Goal: Task Accomplishment & Management: Complete application form

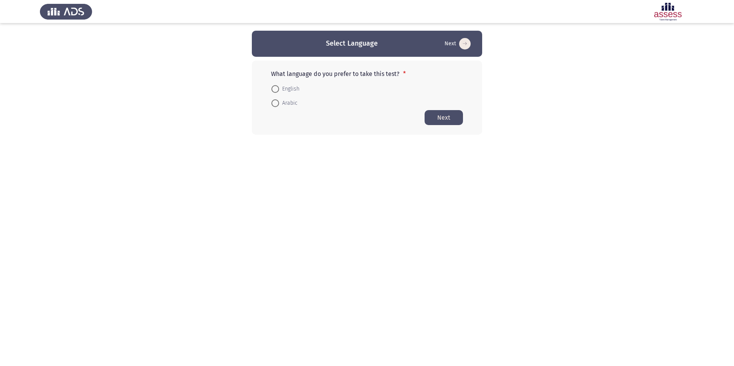
click at [278, 104] on span at bounding box center [275, 103] width 8 height 8
click at [278, 104] on input "Arabic" at bounding box center [275, 103] width 8 height 8
radio input "true"
click at [447, 117] on button "Next" at bounding box center [444, 117] width 38 height 15
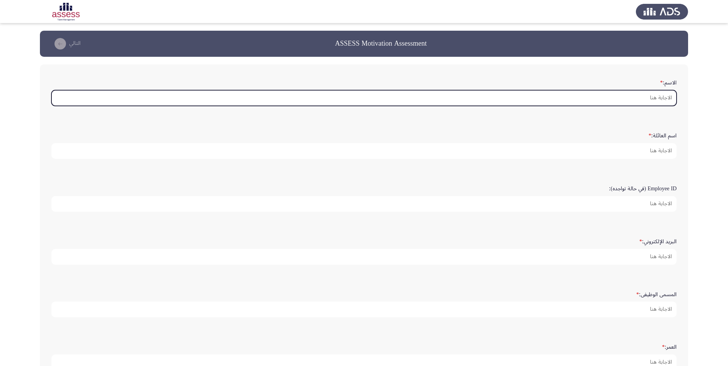
click at [620, 98] on input "الاسم: *" at bounding box center [363, 98] width 625 height 16
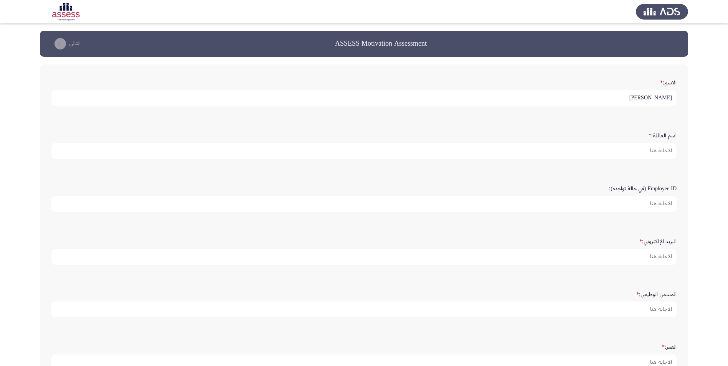
type input "[PERSON_NAME]"
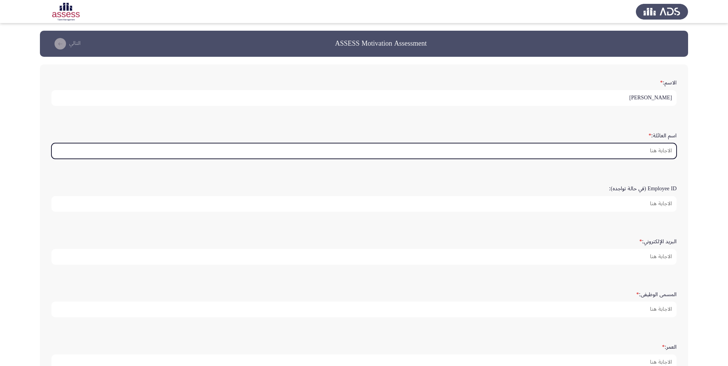
click at [644, 149] on input "اسم العائلة: *" at bounding box center [363, 151] width 625 height 16
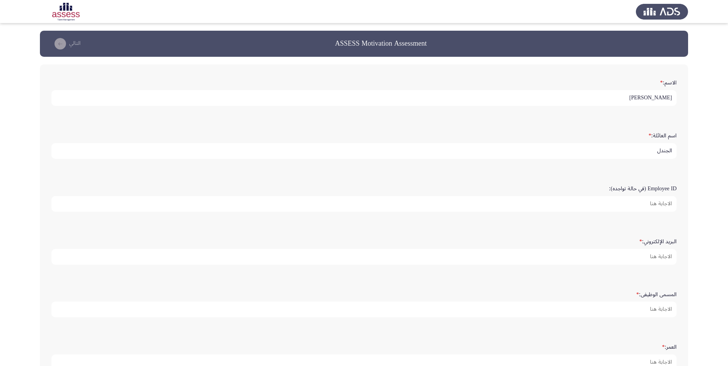
type input "الجندل"
click at [656, 207] on input "Employee ID (في حالة تواجده):" at bounding box center [363, 204] width 625 height 16
type input "15344"
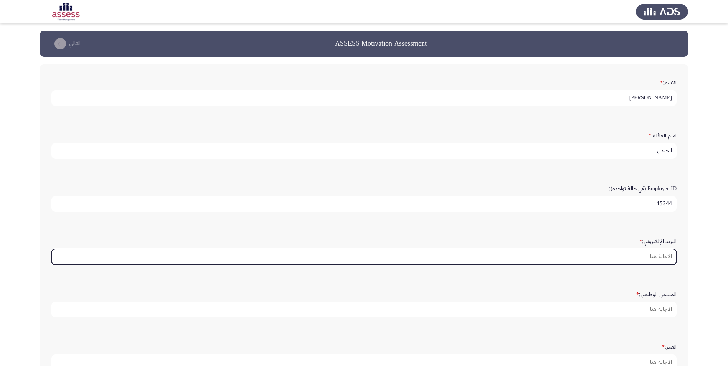
click at [658, 260] on input "البريد الإلكتروني: *" at bounding box center [363, 257] width 625 height 16
type input "i"
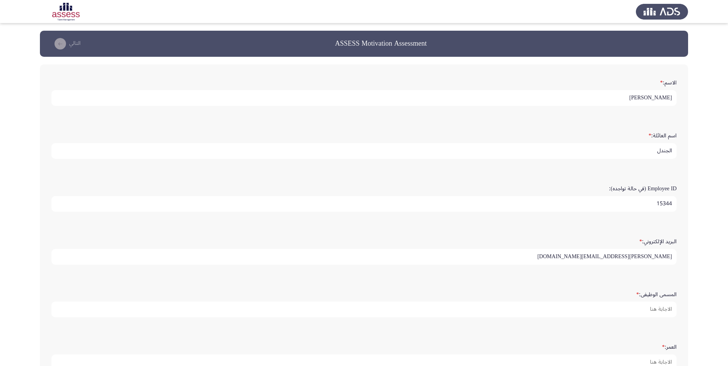
type input "[PERSON_NAME][EMAIL_ADDRESS][DOMAIN_NAME]"
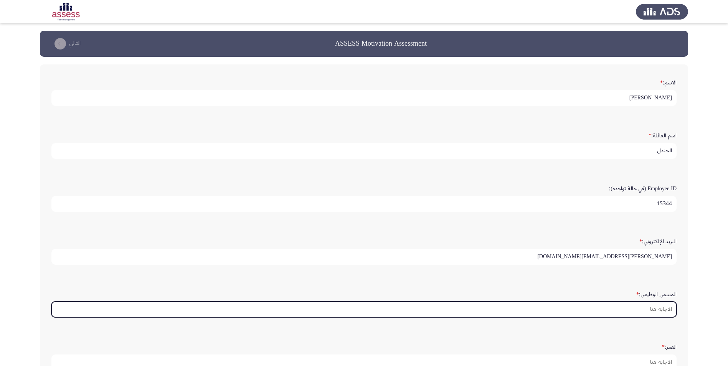
click at [652, 308] on input "المسمى الوظيفى: *" at bounding box center [363, 310] width 625 height 16
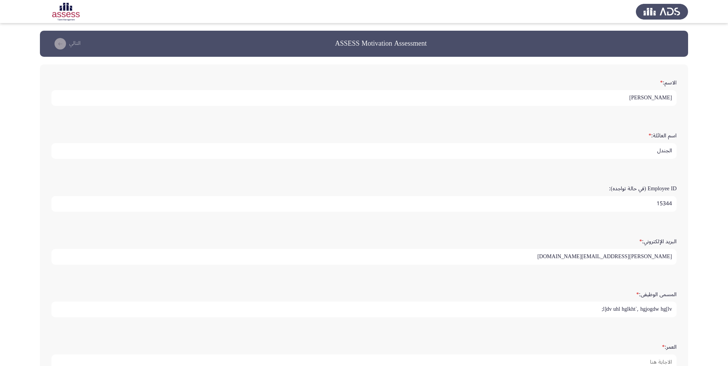
type input "l]dv uhl hglkht`, hgjogdw hg[lv;d"
click at [652, 308] on input "l]dv uhl hglkht`, hgjogdw hg[lv;d" at bounding box center [363, 310] width 625 height 16
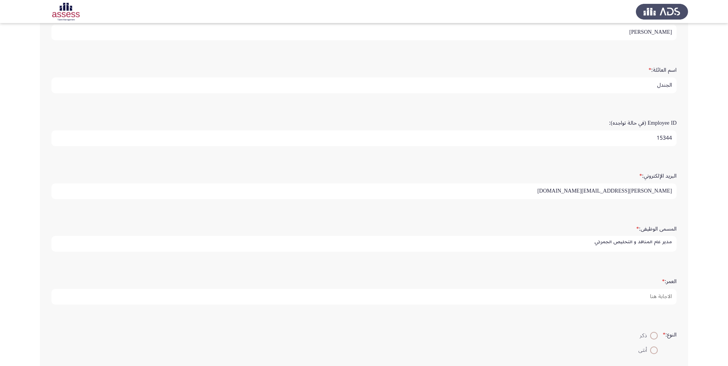
scroll to position [107, 0]
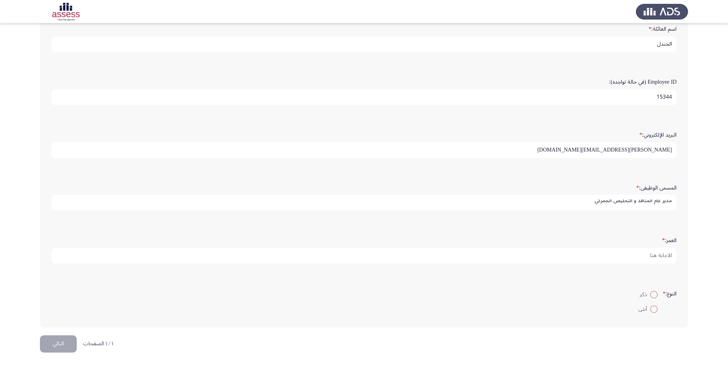
type input "مدير عام المنافذ و التخليص الجمركي"
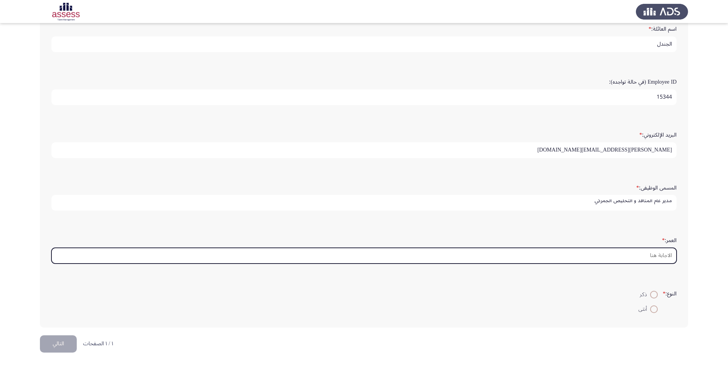
click at [642, 258] on input "العمر: *" at bounding box center [363, 256] width 625 height 16
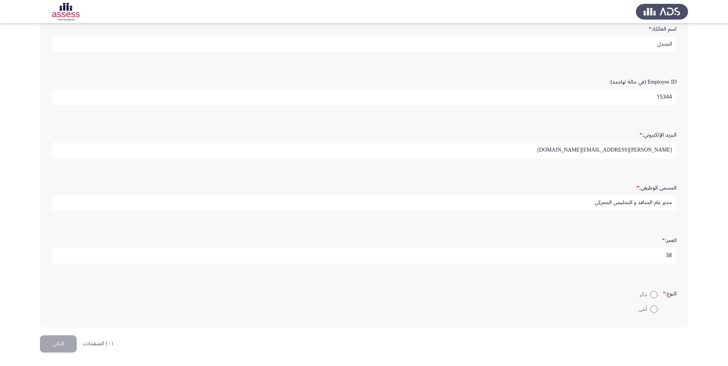
type input "38"
click at [652, 294] on span at bounding box center [654, 295] width 8 height 8
click at [652, 294] on input "ذكر" at bounding box center [654, 295] width 8 height 8
radio input "true"
click at [57, 348] on button "التالي" at bounding box center [58, 344] width 37 height 17
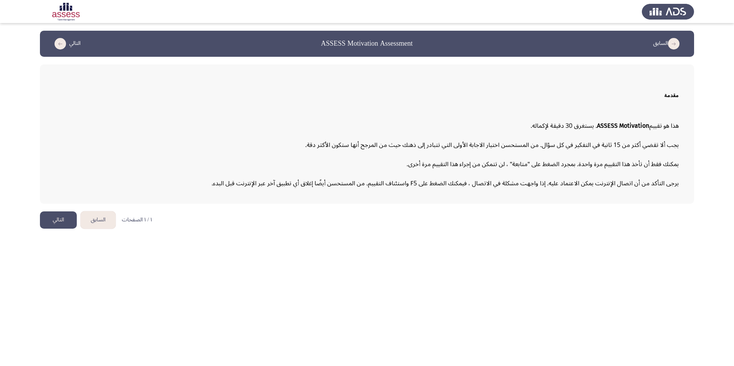
click at [57, 223] on button "التالي" at bounding box center [58, 220] width 37 height 17
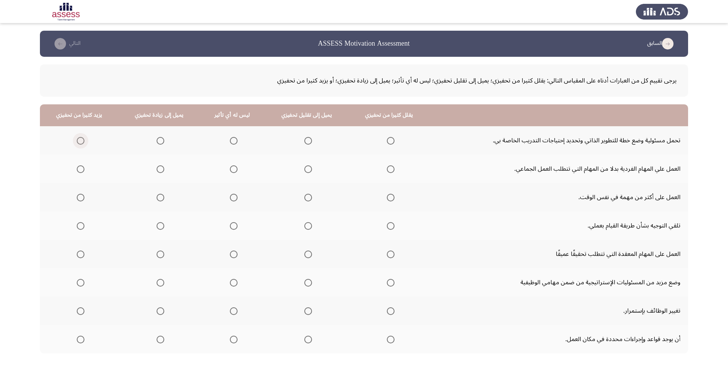
click at [78, 141] on span "Select an option" at bounding box center [81, 141] width 8 height 8
click at [78, 141] on input "Select an option" at bounding box center [81, 141] width 8 height 8
click at [162, 169] on span "Select an option" at bounding box center [161, 169] width 8 height 8
click at [162, 169] on input "Select an option" at bounding box center [161, 169] width 8 height 8
click at [230, 197] on span "Select an option" at bounding box center [234, 198] width 8 height 8
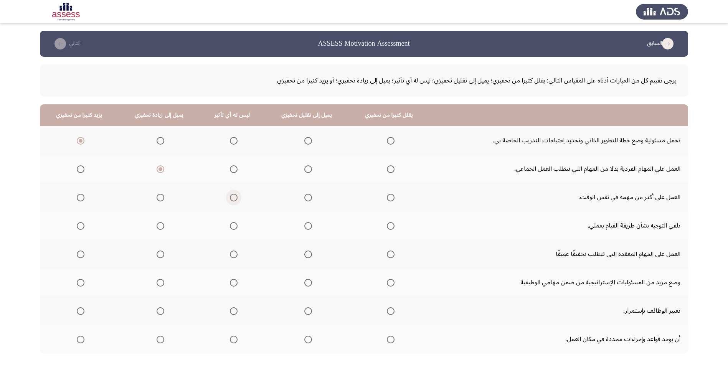
click at [230, 197] on input "Select an option" at bounding box center [234, 198] width 8 height 8
click at [157, 197] on span "Select an option" at bounding box center [161, 198] width 8 height 8
click at [157, 197] on input "Select an option" at bounding box center [161, 198] width 8 height 8
click at [233, 225] on span "Select an option" at bounding box center [234, 226] width 8 height 8
click at [233, 225] on input "Select an option" at bounding box center [234, 226] width 8 height 8
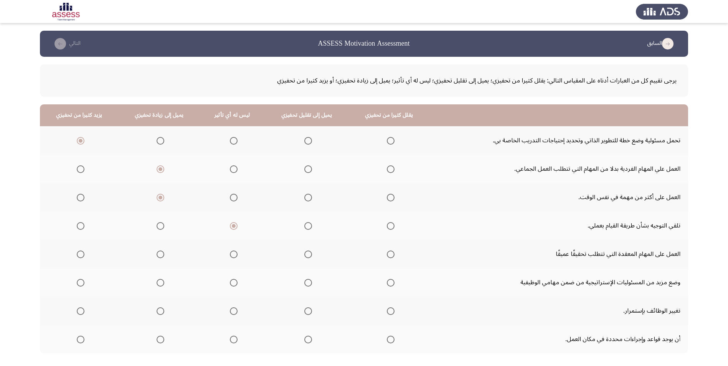
click at [232, 254] on span "Select an option" at bounding box center [234, 255] width 8 height 8
click at [232, 254] on input "Select an option" at bounding box center [234, 255] width 8 height 8
click at [231, 281] on span "Select an option" at bounding box center [234, 283] width 8 height 8
click at [231, 281] on input "Select an option" at bounding box center [234, 283] width 8 height 8
click at [164, 284] on span "Select an option" at bounding box center [161, 283] width 8 height 8
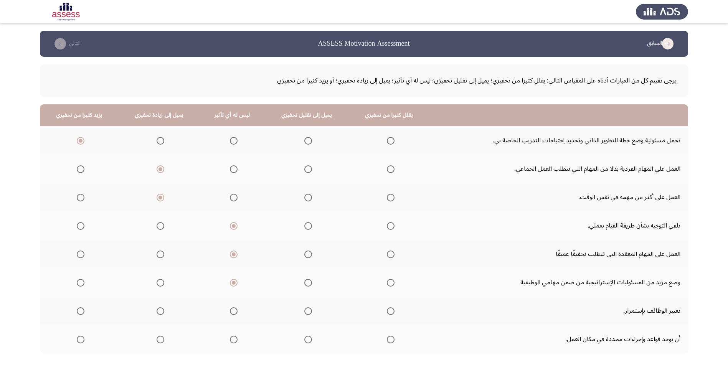
click at [164, 284] on input "Select an option" at bounding box center [161, 283] width 8 height 8
click at [159, 311] on span "Select an option" at bounding box center [161, 312] width 8 height 8
click at [159, 311] on input "Select an option" at bounding box center [161, 312] width 8 height 8
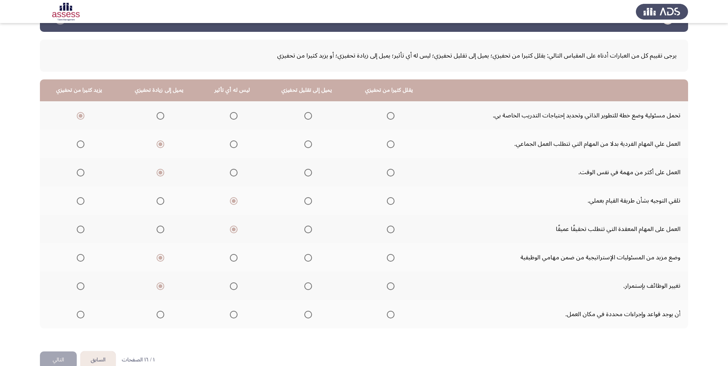
scroll to position [38, 0]
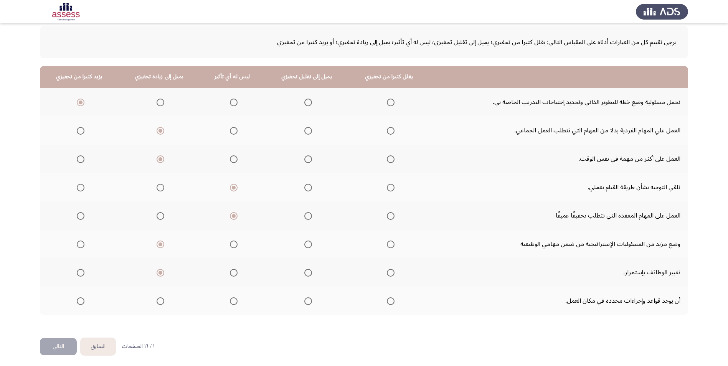
click at [227, 298] on label "Select an option" at bounding box center [232, 302] width 11 height 8
click at [230, 298] on input "Select an option" at bounding box center [234, 302] width 8 height 8
click at [233, 130] on span "Select an option" at bounding box center [234, 131] width 8 height 8
click at [233, 130] on input "Select an option" at bounding box center [234, 131] width 8 height 8
click at [59, 344] on button "التالي" at bounding box center [58, 346] width 37 height 17
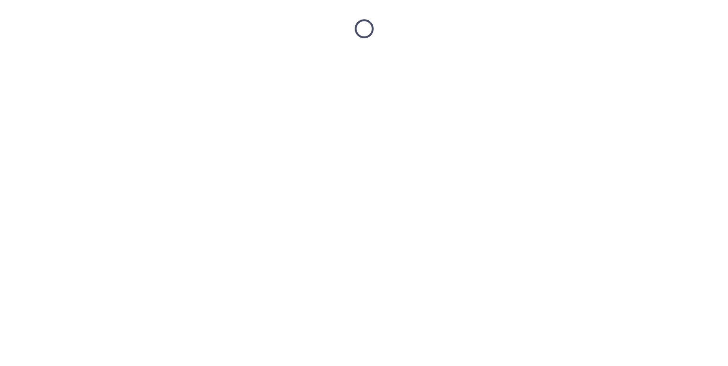
scroll to position [0, 0]
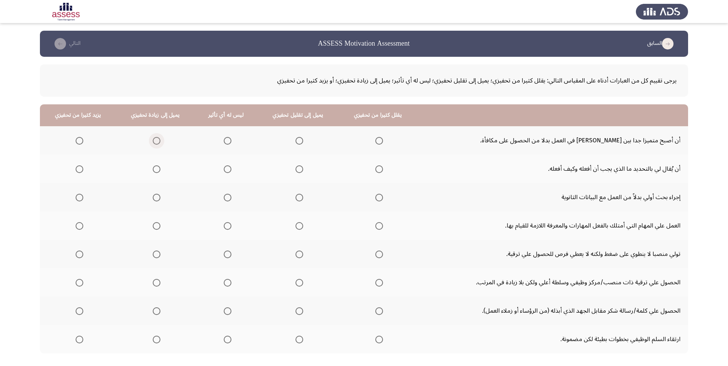
click at [157, 141] on span "Select an option" at bounding box center [157, 141] width 8 height 8
click at [157, 141] on input "Select an option" at bounding box center [157, 141] width 8 height 8
click at [300, 171] on span "Select an option" at bounding box center [300, 169] width 8 height 8
click at [300, 171] on input "Select an option" at bounding box center [300, 169] width 8 height 8
click at [156, 196] on span "Select an option" at bounding box center [157, 198] width 8 height 8
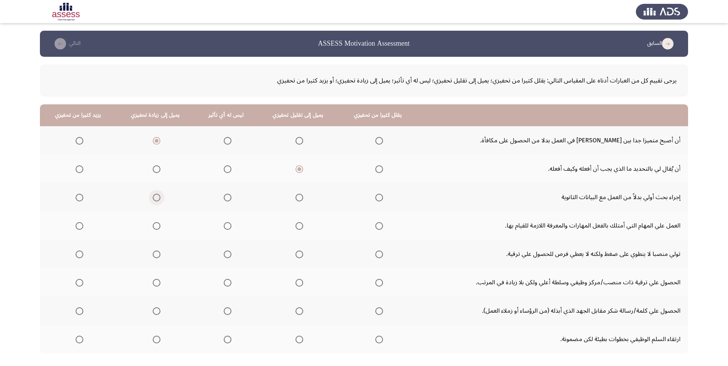
click at [156, 196] on input "Select an option" at bounding box center [157, 198] width 8 height 8
click at [157, 225] on span "Select an option" at bounding box center [157, 226] width 8 height 8
click at [157, 225] on input "Select an option" at bounding box center [157, 226] width 8 height 8
click at [377, 257] on span "Select an option" at bounding box center [379, 255] width 8 height 8
click at [377, 257] on input "Select an option" at bounding box center [379, 255] width 8 height 8
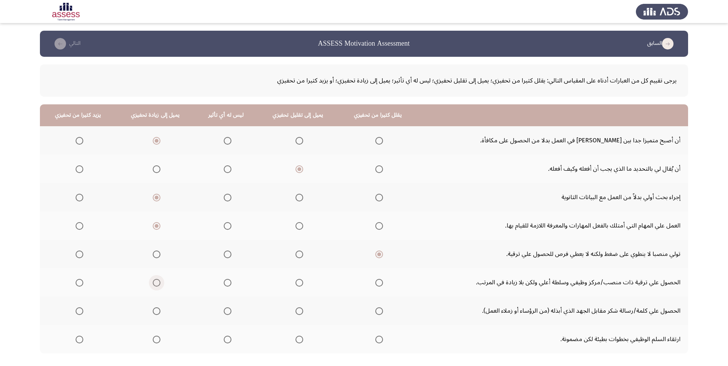
click at [155, 286] on span "Select an option" at bounding box center [157, 283] width 8 height 8
click at [155, 286] on input "Select an option" at bounding box center [157, 283] width 8 height 8
click at [81, 312] on span "Select an option" at bounding box center [80, 312] width 8 height 8
click at [81, 312] on input "Select an option" at bounding box center [80, 312] width 8 height 8
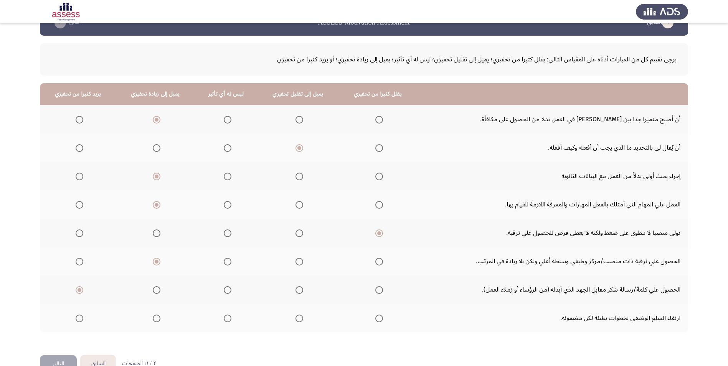
scroll to position [38, 0]
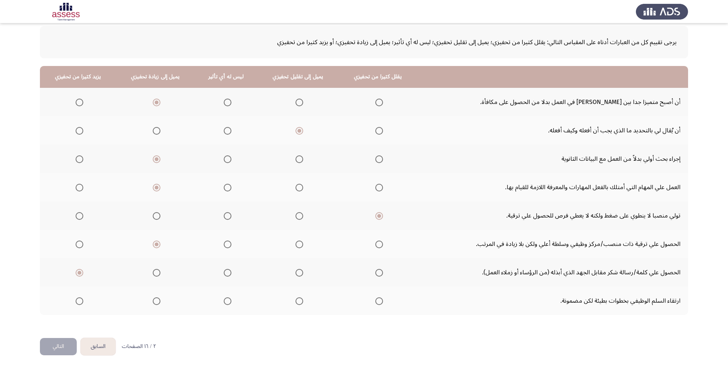
click at [158, 303] on span "Select an option" at bounding box center [157, 302] width 8 height 8
click at [158, 303] on input "Select an option" at bounding box center [157, 302] width 8 height 8
click at [63, 350] on button "التالي" at bounding box center [58, 346] width 37 height 17
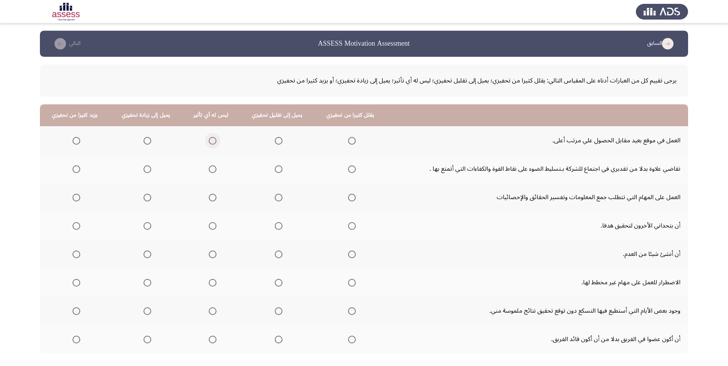
click at [212, 142] on span "Select an option" at bounding box center [213, 141] width 8 height 8
click at [212, 142] on input "Select an option" at bounding box center [213, 141] width 8 height 8
click at [146, 171] on span "Select an option" at bounding box center [148, 169] width 8 height 8
click at [146, 171] on input "Select an option" at bounding box center [148, 169] width 8 height 8
click at [79, 198] on span "Select an option" at bounding box center [77, 198] width 8 height 8
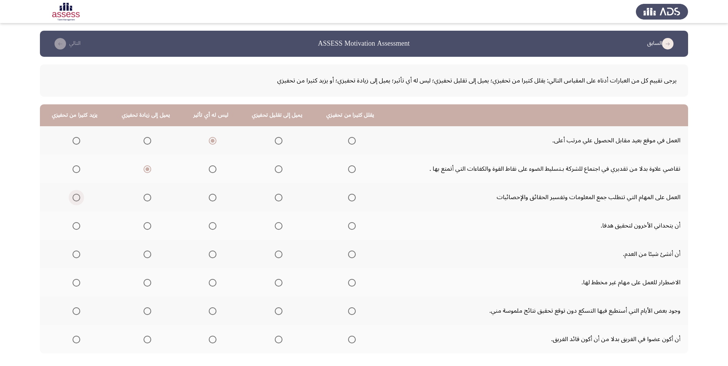
click at [79, 198] on input "Select an option" at bounding box center [77, 198] width 8 height 8
click at [76, 227] on span "Select an option" at bounding box center [77, 226] width 8 height 8
click at [76, 227] on input "Select an option" at bounding box center [77, 226] width 8 height 8
click at [76, 254] on span "Select an option" at bounding box center [77, 255] width 8 height 8
click at [76, 254] on input "Select an option" at bounding box center [77, 255] width 8 height 8
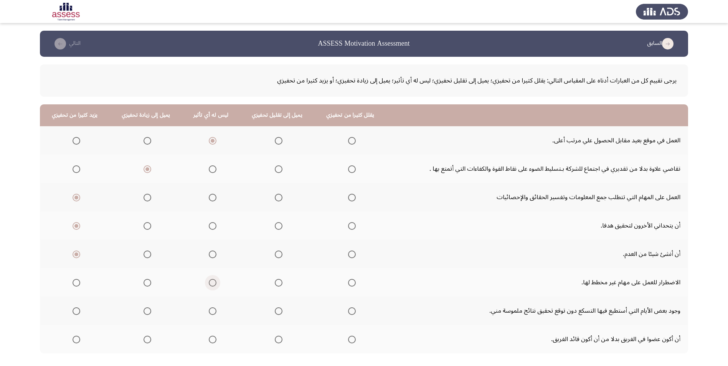
click at [210, 285] on span "Select an option" at bounding box center [213, 283] width 8 height 8
click at [210, 285] on input "Select an option" at bounding box center [213, 283] width 8 height 8
click at [275, 286] on span "Select an option" at bounding box center [279, 283] width 8 height 8
click at [275, 286] on input "Select an option" at bounding box center [279, 283] width 8 height 8
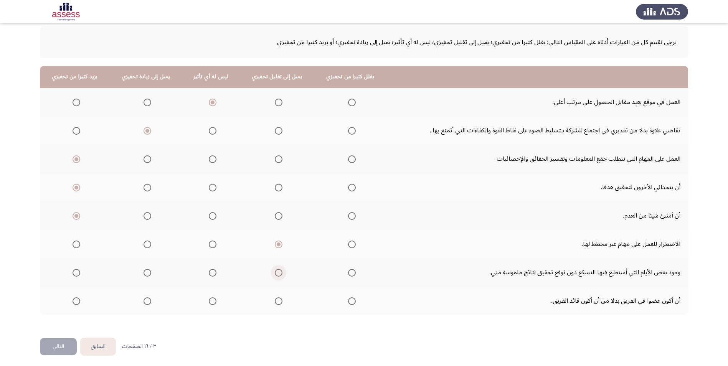
click at [277, 276] on span "Select an option" at bounding box center [279, 273] width 8 height 8
click at [277, 276] on input "Select an option" at bounding box center [279, 273] width 8 height 8
click at [209, 301] on span "Select an option" at bounding box center [213, 302] width 8 height 8
click at [209, 301] on input "Select an option" at bounding box center [213, 302] width 8 height 8
click at [49, 353] on button "التالي" at bounding box center [58, 346] width 37 height 17
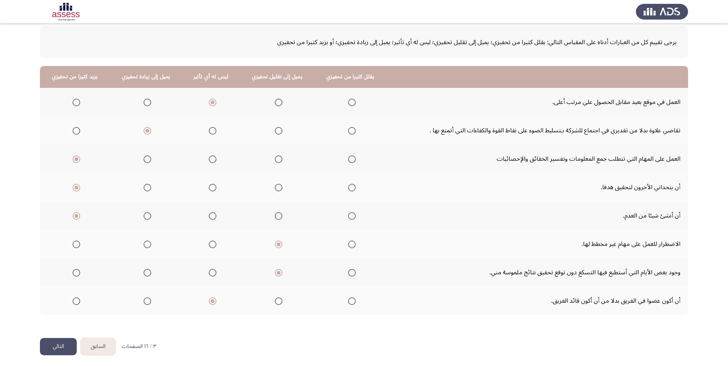
scroll to position [0, 0]
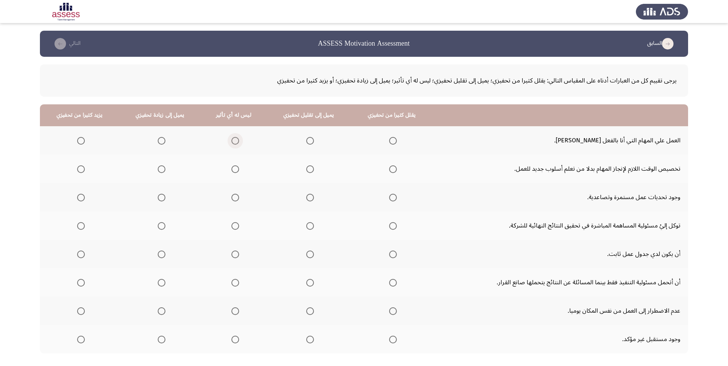
click at [234, 143] on span "Select an option" at bounding box center [236, 141] width 8 height 8
click at [234, 143] on input "Select an option" at bounding box center [236, 141] width 8 height 8
click at [233, 167] on span "Select an option" at bounding box center [236, 169] width 8 height 8
click at [233, 167] on input "Select an option" at bounding box center [236, 169] width 8 height 8
click at [158, 198] on span "Select an option" at bounding box center [162, 198] width 8 height 8
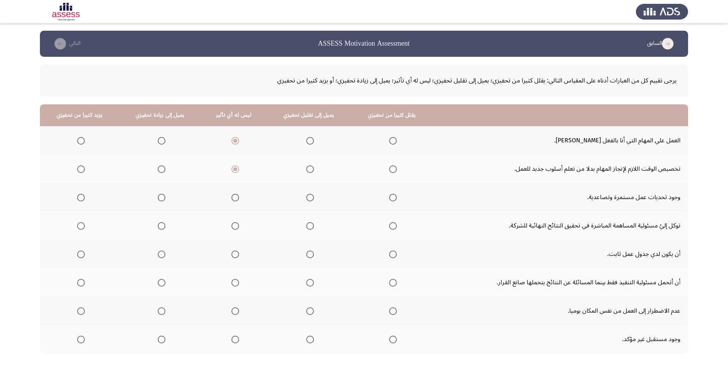
click at [158, 198] on input "Select an option" at bounding box center [162, 198] width 8 height 8
click at [161, 227] on span "Select an option" at bounding box center [162, 226] width 8 height 8
click at [161, 227] on input "Select an option" at bounding box center [162, 226] width 8 height 8
click at [162, 257] on span "Select an option" at bounding box center [162, 255] width 8 height 8
click at [162, 257] on input "Select an option" at bounding box center [162, 255] width 8 height 8
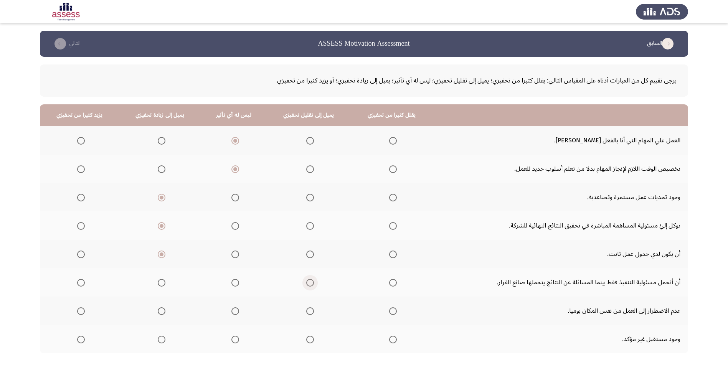
click at [306, 283] on span "Select an option" at bounding box center [310, 283] width 8 height 8
click at [306, 283] on input "Select an option" at bounding box center [310, 283] width 8 height 8
click at [234, 311] on span "Select an option" at bounding box center [236, 312] width 8 height 8
click at [234, 311] on input "Select an option" at bounding box center [236, 312] width 8 height 8
click at [236, 339] on span "Select an option" at bounding box center [236, 340] width 8 height 8
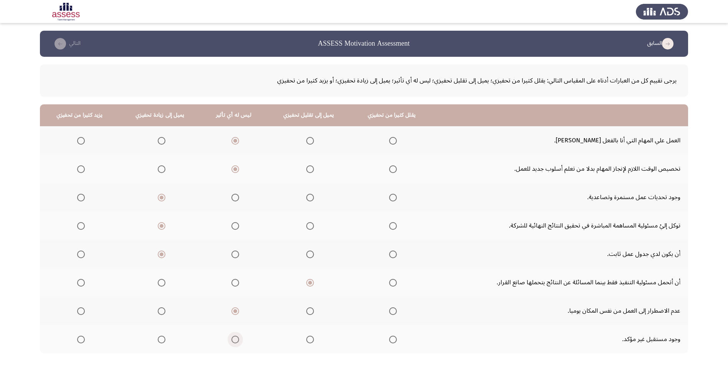
click at [236, 339] on input "Select an option" at bounding box center [236, 340] width 8 height 8
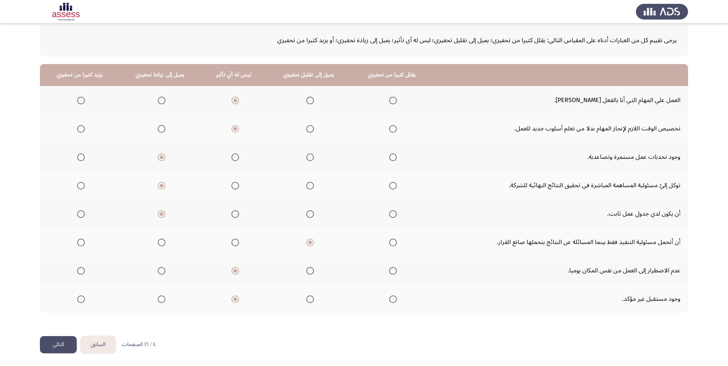
scroll to position [41, 0]
click at [65, 351] on button "التالي" at bounding box center [58, 344] width 37 height 17
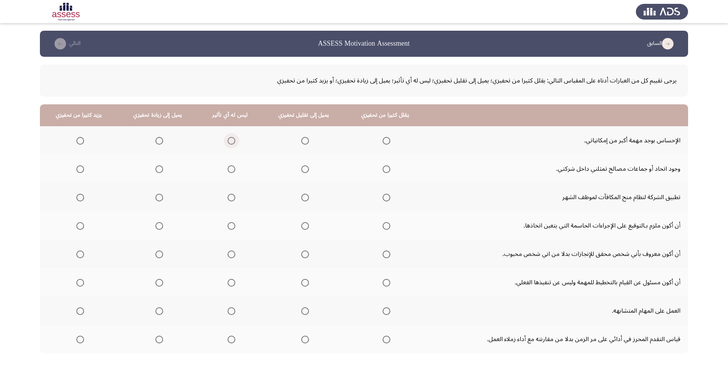
click at [229, 140] on span "Select an option" at bounding box center [232, 141] width 8 height 8
click at [229, 140] on input "Select an option" at bounding box center [232, 141] width 8 height 8
click at [230, 168] on span "Select an option" at bounding box center [232, 169] width 8 height 8
click at [230, 168] on input "Select an option" at bounding box center [232, 169] width 8 height 8
click at [158, 196] on span "Select an option" at bounding box center [159, 198] width 8 height 8
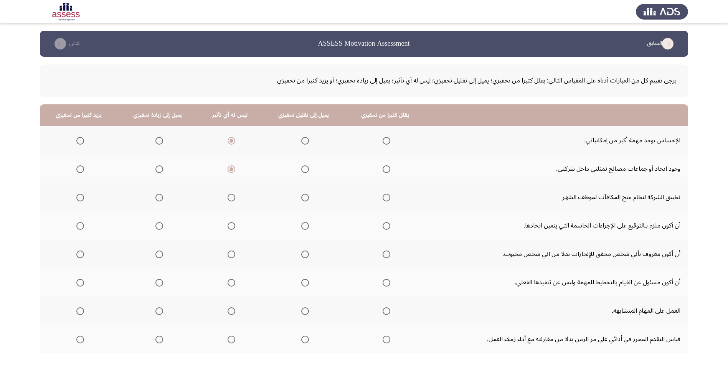
click at [158, 196] on input "Select an option" at bounding box center [159, 198] width 8 height 8
click at [159, 226] on span "Select an option" at bounding box center [159, 226] width 0 height 0
click at [159, 226] on input "Select an option" at bounding box center [159, 226] width 8 height 8
click at [159, 253] on span "Select an option" at bounding box center [159, 255] width 8 height 8
click at [159, 253] on input "Select an option" at bounding box center [159, 255] width 8 height 8
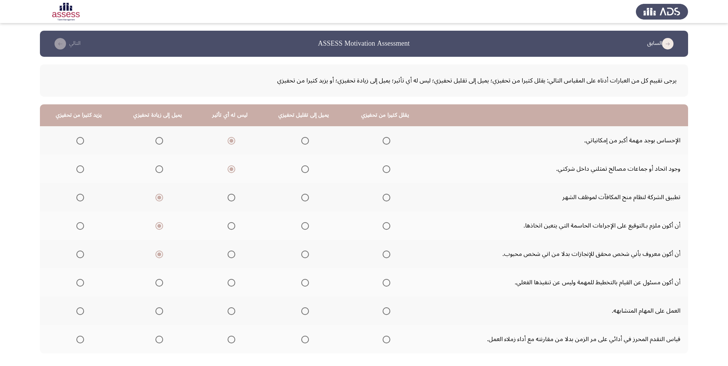
click at [233, 281] on span "Select an option" at bounding box center [232, 283] width 8 height 8
click at [233, 281] on input "Select an option" at bounding box center [232, 283] width 8 height 8
click at [301, 281] on span "Select an option" at bounding box center [305, 283] width 8 height 8
click at [301, 281] on input "Select an option" at bounding box center [305, 283] width 8 height 8
click at [233, 312] on span "Select an option" at bounding box center [232, 312] width 8 height 8
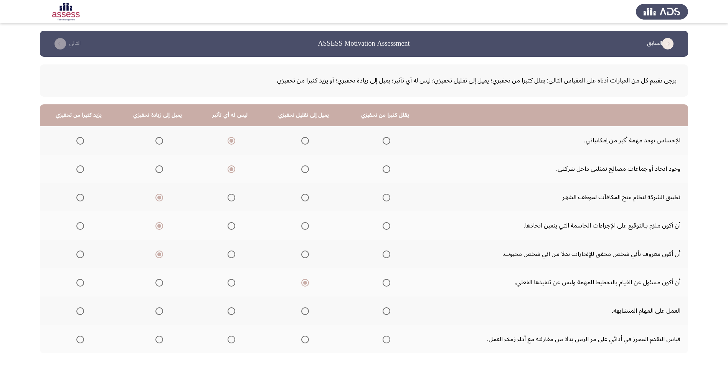
click at [233, 312] on input "Select an option" at bounding box center [232, 312] width 8 height 8
click at [161, 341] on span "Select an option" at bounding box center [159, 340] width 8 height 8
click at [161, 341] on input "Select an option" at bounding box center [159, 340] width 8 height 8
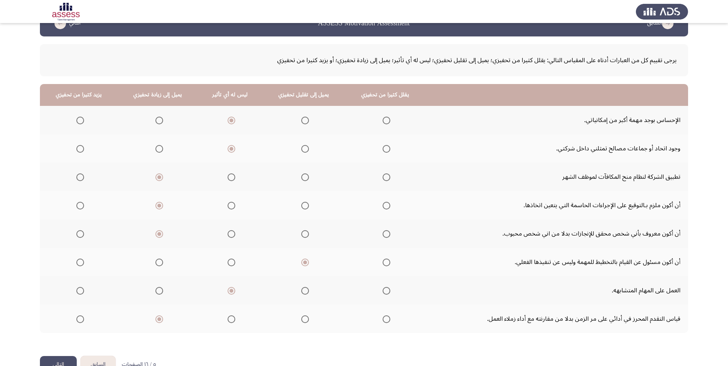
scroll to position [38, 0]
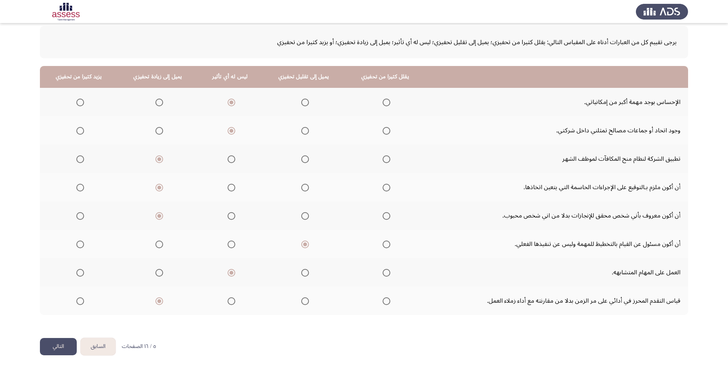
click at [58, 350] on button "التالي" at bounding box center [58, 346] width 37 height 17
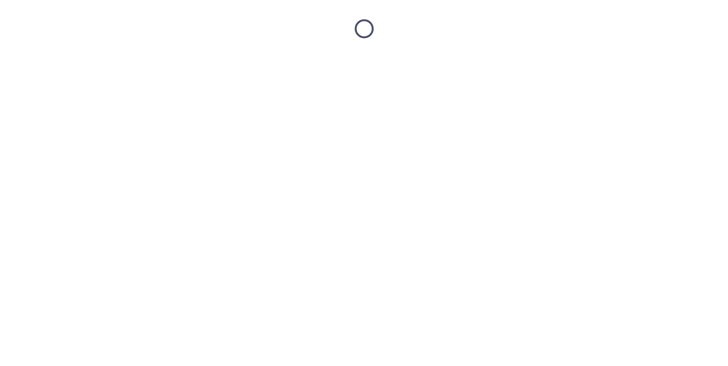
scroll to position [0, 0]
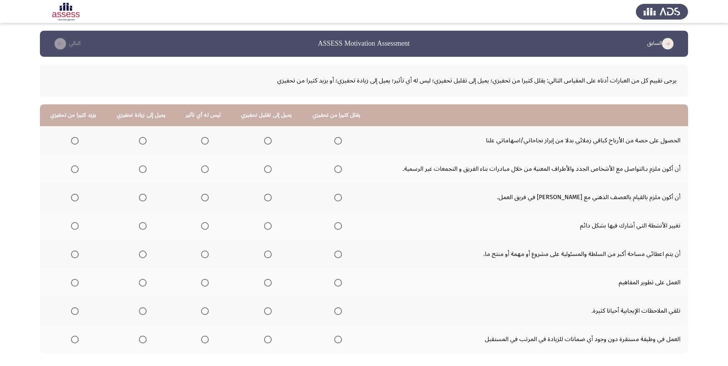
click at [202, 141] on span "Select an option" at bounding box center [205, 141] width 8 height 8
click at [202, 141] on input "Select an option" at bounding box center [205, 141] width 8 height 8
click at [202, 171] on span "Select an option" at bounding box center [205, 169] width 8 height 8
click at [202, 171] on input "Select an option" at bounding box center [205, 169] width 8 height 8
click at [140, 197] on span "Select an option" at bounding box center [143, 198] width 8 height 8
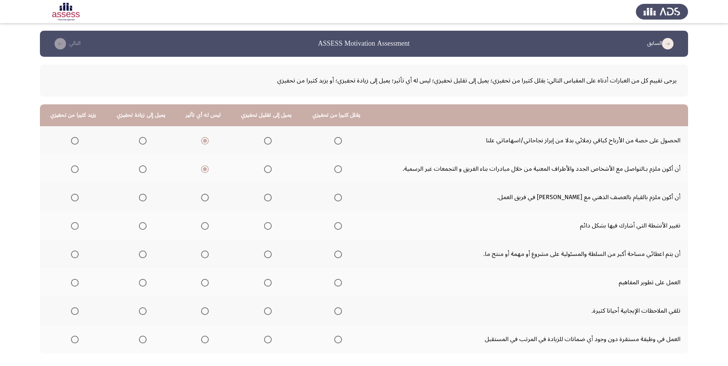
click at [140, 197] on input "Select an option" at bounding box center [143, 198] width 8 height 8
click at [201, 226] on span "Select an option" at bounding box center [205, 226] width 8 height 8
click at [201, 226] on input "Select an option" at bounding box center [205, 226] width 8 height 8
click at [142, 257] on span "Select an option" at bounding box center [143, 255] width 8 height 8
click at [142, 257] on input "Select an option" at bounding box center [143, 255] width 8 height 8
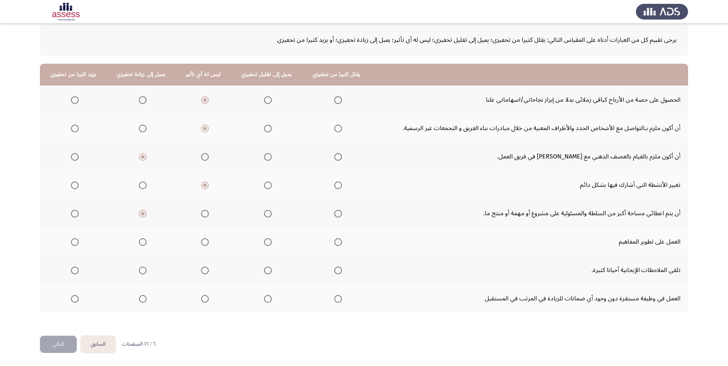
scroll to position [41, 0]
click at [141, 242] on span "Select an option" at bounding box center [143, 242] width 8 height 8
click at [141, 242] on input "Select an option" at bounding box center [143, 242] width 8 height 8
click at [202, 273] on span "Select an option" at bounding box center [205, 270] width 8 height 8
click at [202, 273] on input "Select an option" at bounding box center [205, 270] width 8 height 8
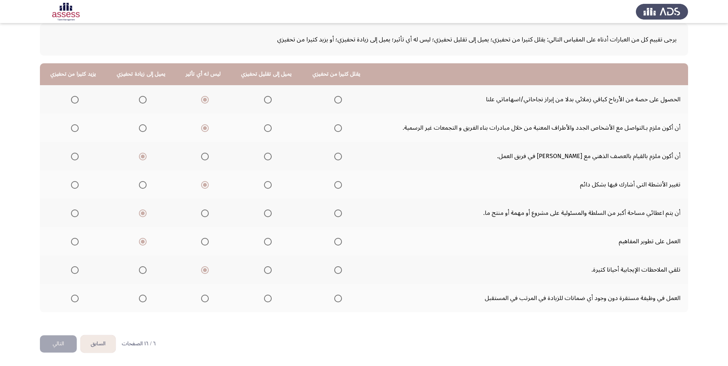
click at [201, 301] on span "Select an option" at bounding box center [205, 299] width 8 height 8
click at [201, 301] on input "Select an option" at bounding box center [205, 299] width 8 height 8
click at [64, 339] on button "التالي" at bounding box center [58, 344] width 37 height 17
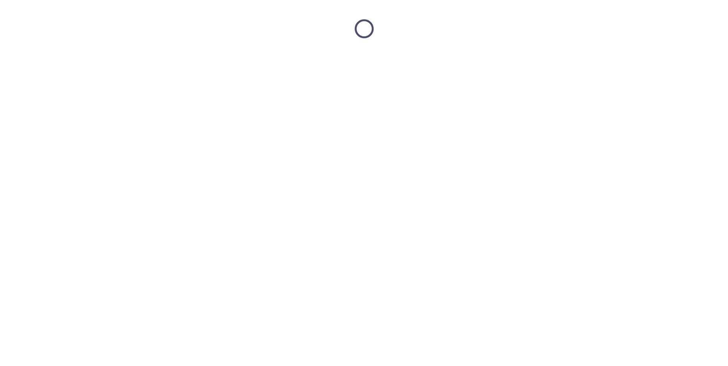
scroll to position [0, 0]
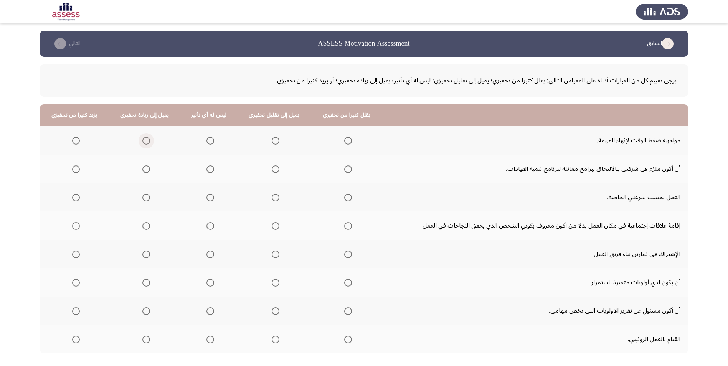
click at [142, 140] on span "Select an option" at bounding box center [146, 141] width 8 height 8
click at [142, 140] on input "Select an option" at bounding box center [146, 141] width 8 height 8
click at [213, 170] on th at bounding box center [208, 169] width 57 height 28
click at [209, 169] on span "Select an option" at bounding box center [211, 169] width 8 height 8
click at [209, 169] on input "Select an option" at bounding box center [211, 169] width 8 height 8
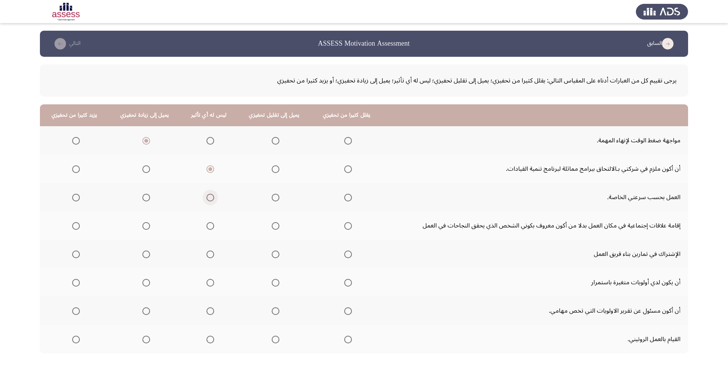
click at [207, 199] on span "Select an option" at bounding box center [211, 198] width 8 height 8
click at [207, 199] on input "Select an option" at bounding box center [211, 198] width 8 height 8
click at [146, 229] on span "Select an option" at bounding box center [146, 226] width 8 height 8
click at [146, 229] on input "Select an option" at bounding box center [146, 226] width 8 height 8
click at [208, 228] on span "Select an option" at bounding box center [211, 226] width 8 height 8
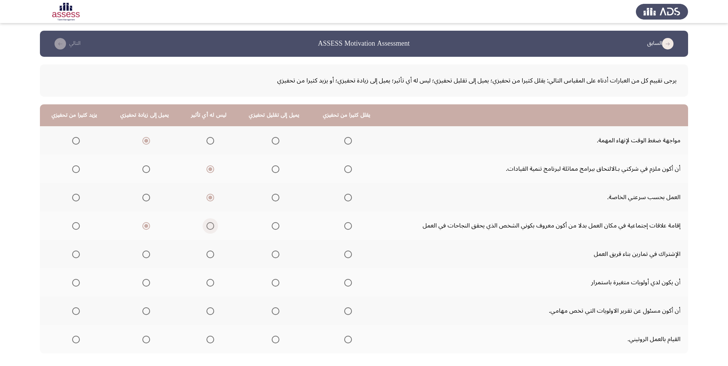
click at [208, 228] on input "Select an option" at bounding box center [211, 226] width 8 height 8
click at [147, 256] on span "Select an option" at bounding box center [146, 255] width 8 height 8
click at [147, 256] on input "Select an option" at bounding box center [146, 255] width 8 height 8
click at [207, 280] on span "Select an option" at bounding box center [211, 283] width 8 height 8
click at [207, 280] on input "Select an option" at bounding box center [211, 283] width 8 height 8
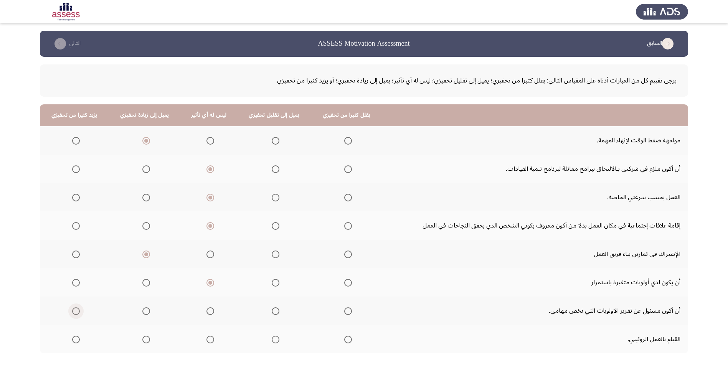
click at [76, 311] on span "Select an option" at bounding box center [76, 312] width 8 height 8
click at [76, 311] on input "Select an option" at bounding box center [76, 312] width 8 height 8
click at [345, 341] on span "Select an option" at bounding box center [348, 340] width 8 height 8
click at [345, 341] on input "Select an option" at bounding box center [348, 340] width 8 height 8
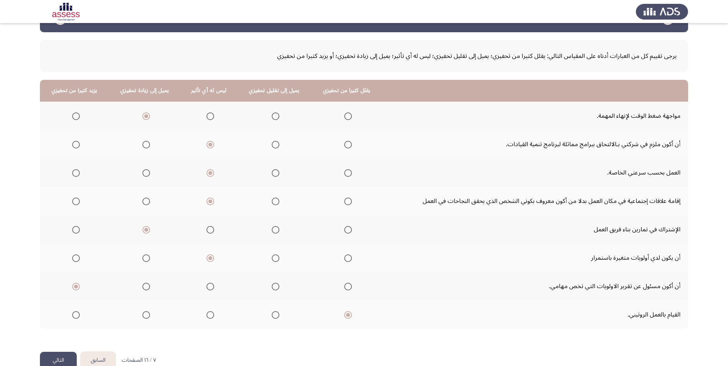
scroll to position [41, 0]
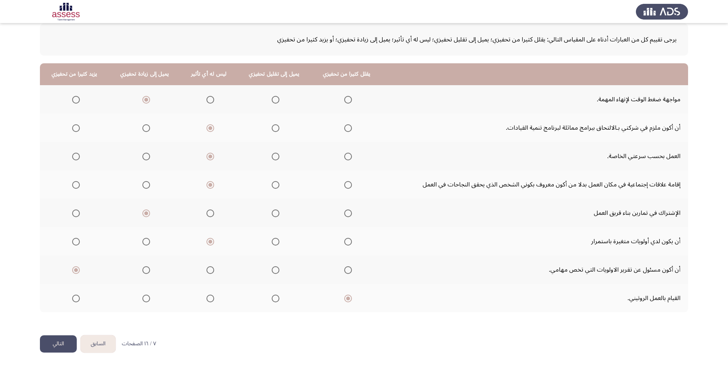
click at [50, 345] on button "التالي" at bounding box center [58, 344] width 37 height 17
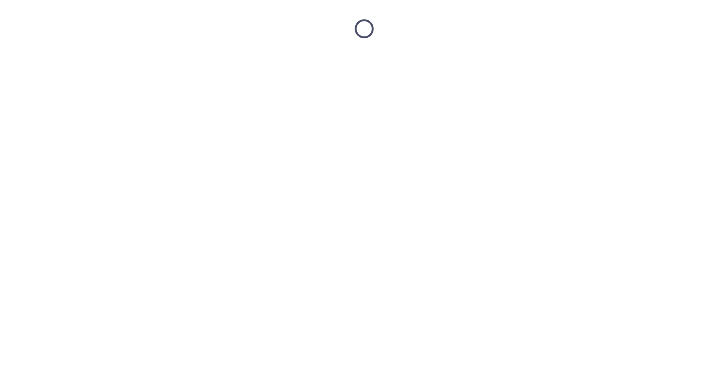
scroll to position [0, 0]
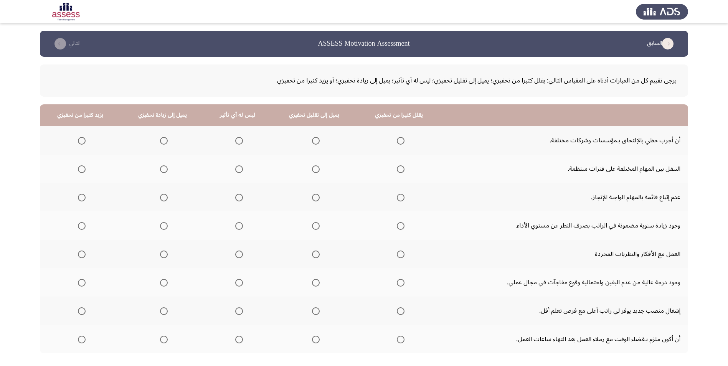
click at [239, 141] on span "Select an option" at bounding box center [239, 141] width 8 height 8
click at [239, 141] on input "Select an option" at bounding box center [239, 141] width 8 height 8
click at [236, 169] on span "Select an option" at bounding box center [239, 169] width 8 height 8
click at [236, 169] on input "Select an option" at bounding box center [239, 169] width 8 height 8
click at [312, 197] on span "Select an option" at bounding box center [316, 198] width 8 height 8
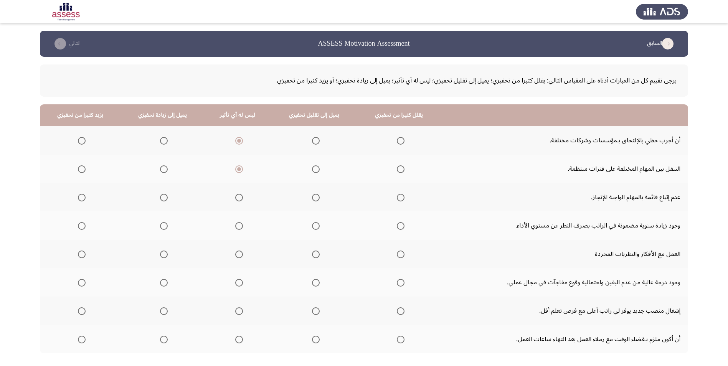
click at [312, 197] on input "Select an option" at bounding box center [316, 198] width 8 height 8
click at [313, 225] on span "Select an option" at bounding box center [316, 226] width 8 height 8
click at [313, 225] on input "Select an option" at bounding box center [316, 226] width 8 height 8
click at [313, 256] on span "Select an option" at bounding box center [316, 255] width 8 height 8
click at [313, 256] on input "Select an option" at bounding box center [316, 255] width 8 height 8
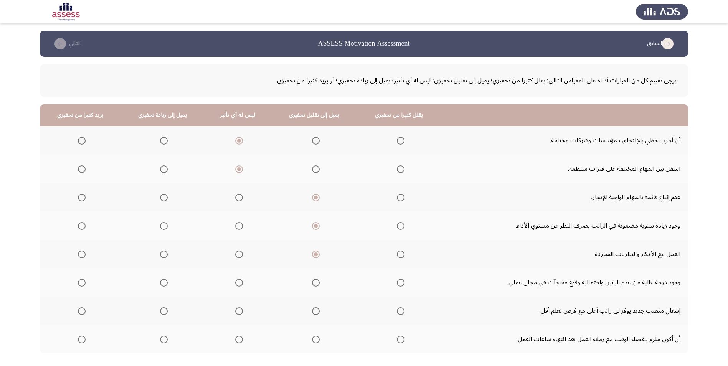
click at [232, 286] on label "Select an option" at bounding box center [237, 283] width 11 height 8
click at [235, 286] on input "Select an option" at bounding box center [239, 283] width 8 height 8
click at [312, 309] on span "Select an option" at bounding box center [316, 312] width 8 height 8
click at [312, 309] on input "Select an option" at bounding box center [316, 312] width 8 height 8
click at [235, 341] on span "Select an option" at bounding box center [239, 340] width 8 height 8
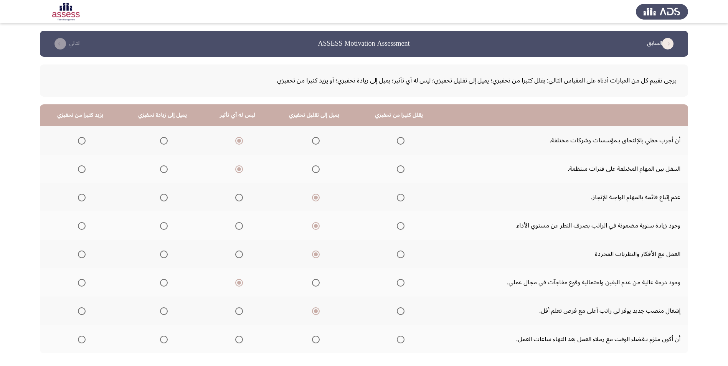
click at [235, 341] on input "Select an option" at bounding box center [239, 340] width 8 height 8
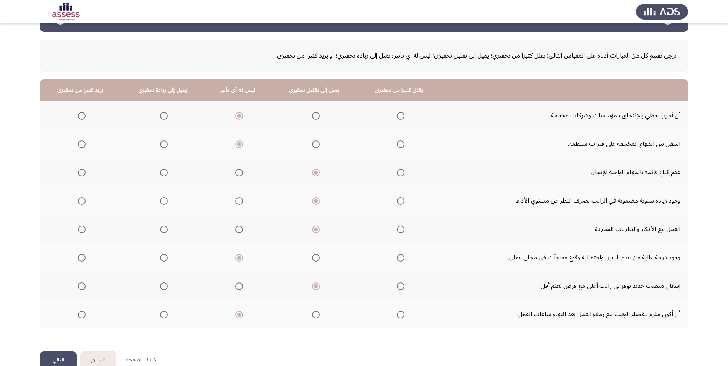
scroll to position [41, 0]
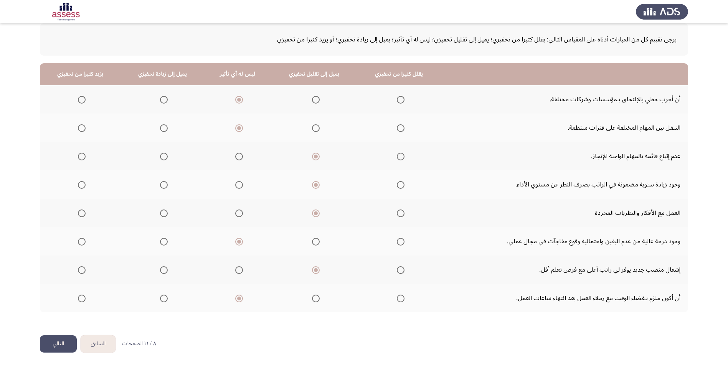
click at [47, 341] on button "التالي" at bounding box center [58, 344] width 37 height 17
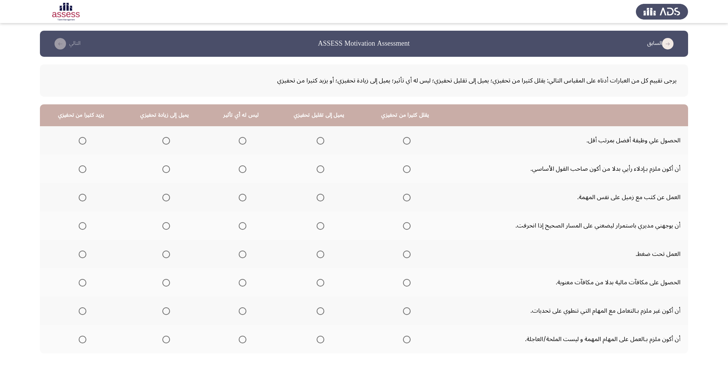
click at [318, 142] on span "Select an option" at bounding box center [321, 141] width 8 height 8
click at [318, 142] on input "Select an option" at bounding box center [321, 141] width 8 height 8
click at [318, 171] on span "Select an option" at bounding box center [321, 169] width 8 height 8
click at [318, 171] on input "Select an option" at bounding box center [321, 169] width 8 height 8
click at [319, 200] on span "Select an option" at bounding box center [321, 198] width 8 height 8
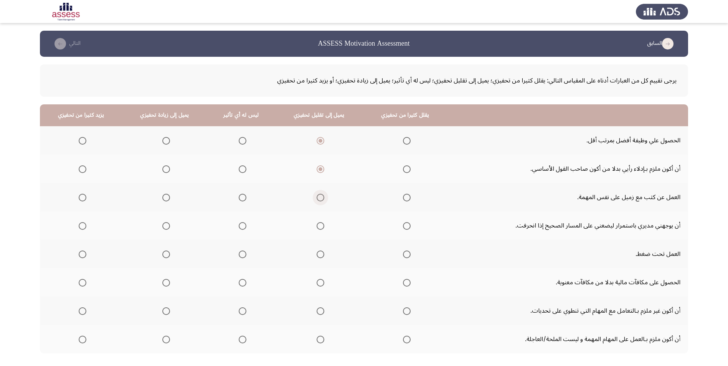
click at [319, 200] on input "Select an option" at bounding box center [321, 198] width 8 height 8
click at [242, 197] on span "Select an option" at bounding box center [243, 198] width 8 height 8
click at [242, 197] on input "Select an option" at bounding box center [243, 198] width 8 height 8
click at [79, 229] on span "Select an option" at bounding box center [83, 226] width 8 height 8
click at [79, 229] on input "Select an option" at bounding box center [83, 226] width 8 height 8
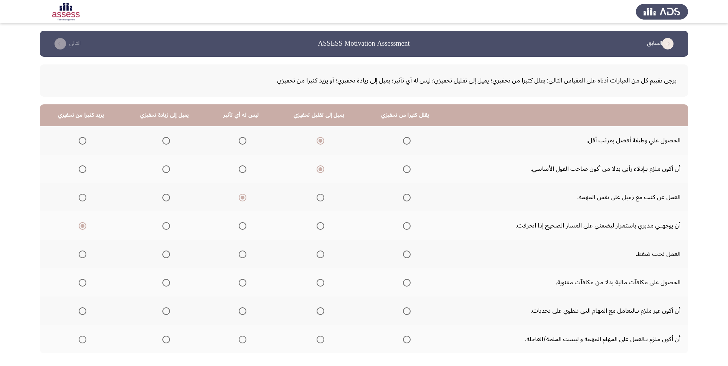
click at [239, 255] on span "Select an option" at bounding box center [243, 255] width 8 height 8
click at [239, 255] on input "Select an option" at bounding box center [243, 255] width 8 height 8
click at [242, 282] on span "Select an option" at bounding box center [243, 283] width 8 height 8
click at [242, 282] on input "Select an option" at bounding box center [243, 283] width 8 height 8
click at [406, 308] on span "Select an option" at bounding box center [407, 312] width 8 height 8
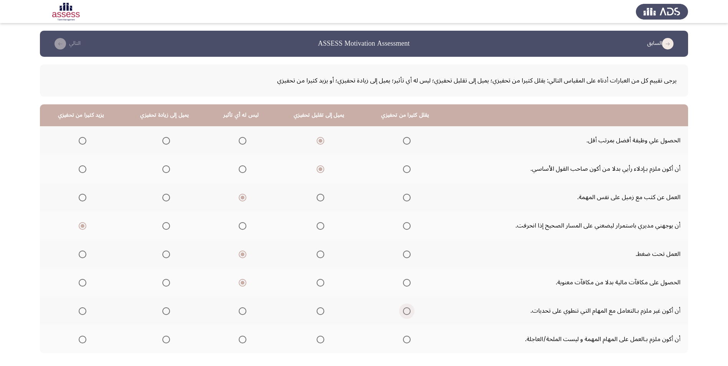
click at [406, 308] on input "Select an option" at bounding box center [407, 312] width 8 height 8
click at [245, 341] on span "Select an option" at bounding box center [243, 340] width 8 height 8
click at [245, 341] on input "Select an option" at bounding box center [243, 340] width 8 height 8
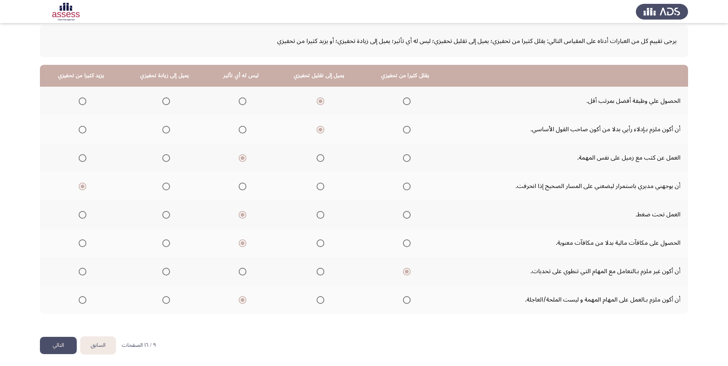
scroll to position [41, 0]
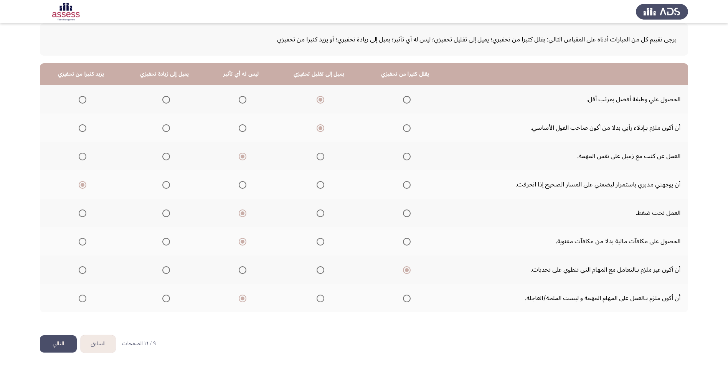
click at [65, 342] on button "التالي" at bounding box center [58, 344] width 37 height 17
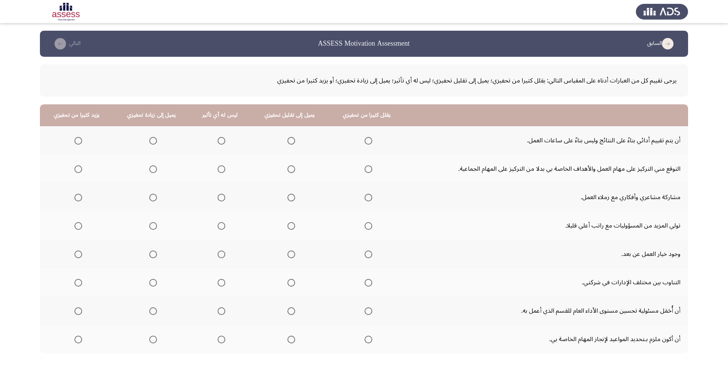
click at [78, 140] on span "Select an option" at bounding box center [78, 141] width 8 height 8
click at [78, 140] on input "Select an option" at bounding box center [78, 141] width 8 height 8
click at [218, 167] on span "Select an option" at bounding box center [222, 169] width 8 height 8
click at [218, 167] on input "Select an option" at bounding box center [222, 169] width 8 height 8
click at [222, 198] on span "Select an option" at bounding box center [222, 198] width 0 height 0
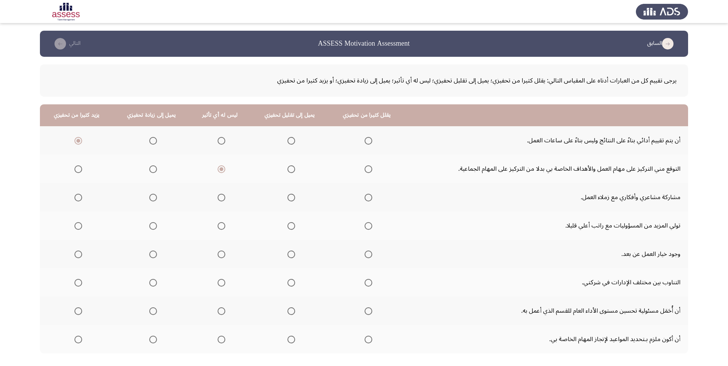
click at [220, 198] on input "Select an option" at bounding box center [222, 198] width 8 height 8
click at [218, 227] on span "Select an option" at bounding box center [222, 226] width 8 height 8
click at [218, 227] on input "Select an option" at bounding box center [222, 226] width 8 height 8
click at [222, 253] on span "Select an option" at bounding box center [222, 255] width 8 height 8
click at [222, 253] on input "Select an option" at bounding box center [222, 255] width 8 height 8
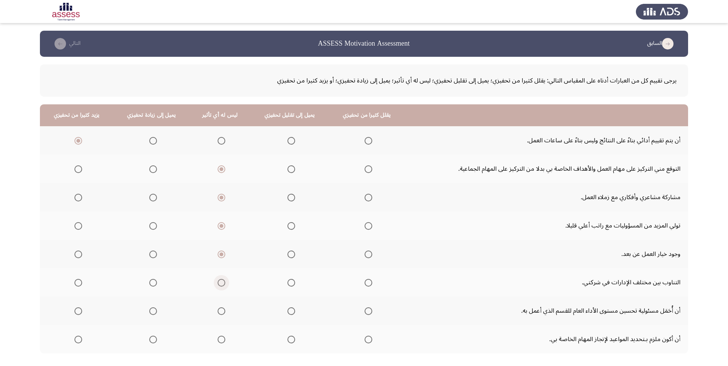
click at [221, 282] on span "Select an option" at bounding box center [222, 283] width 8 height 8
click at [221, 282] on input "Select an option" at bounding box center [222, 283] width 8 height 8
click at [80, 311] on span "Select an option" at bounding box center [78, 312] width 8 height 8
click at [80, 311] on input "Select an option" at bounding box center [78, 312] width 8 height 8
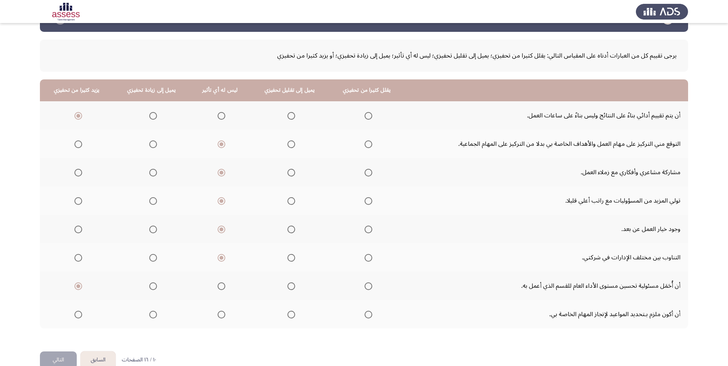
scroll to position [38, 0]
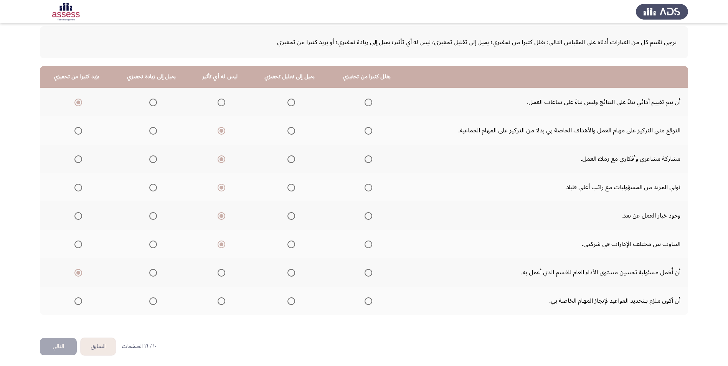
click at [155, 301] on span "Select an option" at bounding box center [153, 302] width 8 height 8
click at [155, 301] on input "Select an option" at bounding box center [153, 302] width 8 height 8
click at [70, 344] on button "التالي" at bounding box center [58, 346] width 37 height 17
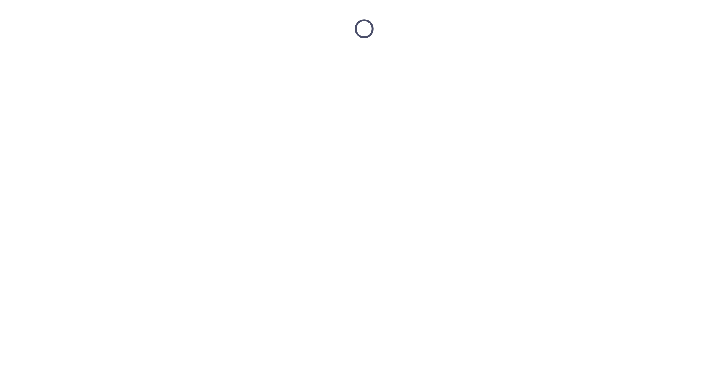
scroll to position [0, 0]
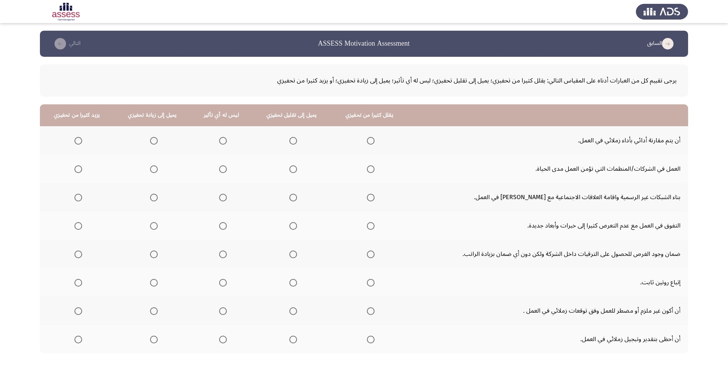
click at [291, 140] on span "Select an option" at bounding box center [293, 141] width 8 height 8
click at [291, 140] on input "Select an option" at bounding box center [293, 141] width 8 height 8
click at [367, 167] on span "Select an option" at bounding box center [371, 169] width 8 height 8
click at [367, 167] on input "Select an option" at bounding box center [371, 169] width 8 height 8
click at [222, 199] on span "Select an option" at bounding box center [223, 198] width 8 height 8
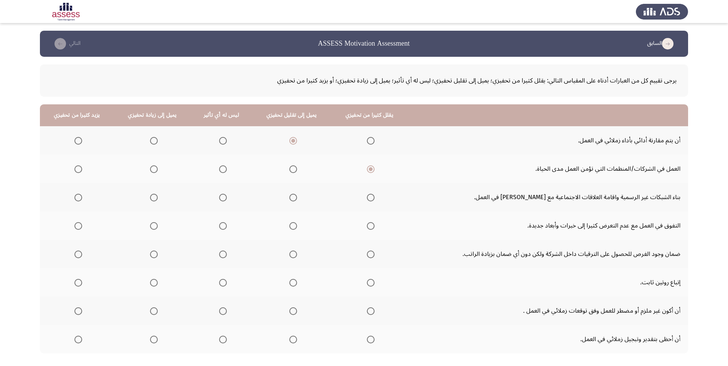
click at [222, 199] on input "Select an option" at bounding box center [223, 198] width 8 height 8
click at [289, 225] on span "Select an option" at bounding box center [293, 226] width 8 height 8
click at [289, 225] on input "Select an option" at bounding box center [293, 226] width 8 height 8
click at [150, 257] on span "Select an option" at bounding box center [154, 255] width 8 height 8
click at [150, 257] on input "Select an option" at bounding box center [154, 255] width 8 height 8
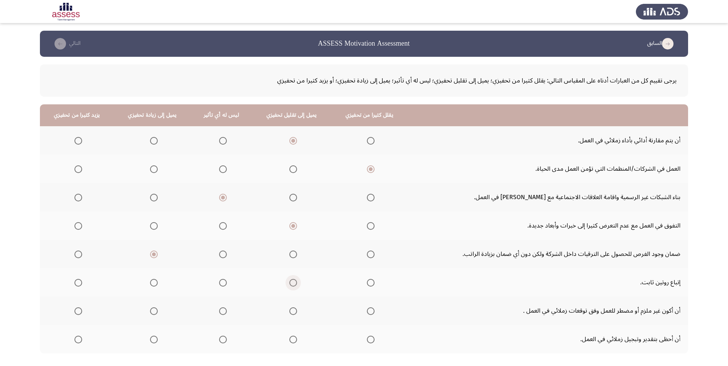
click at [291, 283] on span "Select an option" at bounding box center [293, 283] width 8 height 8
click at [291, 283] on input "Select an option" at bounding box center [293, 283] width 8 height 8
click at [367, 286] on span "Select an option" at bounding box center [371, 283] width 8 height 8
click at [367, 286] on input "Select an option" at bounding box center [371, 283] width 8 height 8
click at [222, 341] on span "Select an option" at bounding box center [223, 340] width 8 height 8
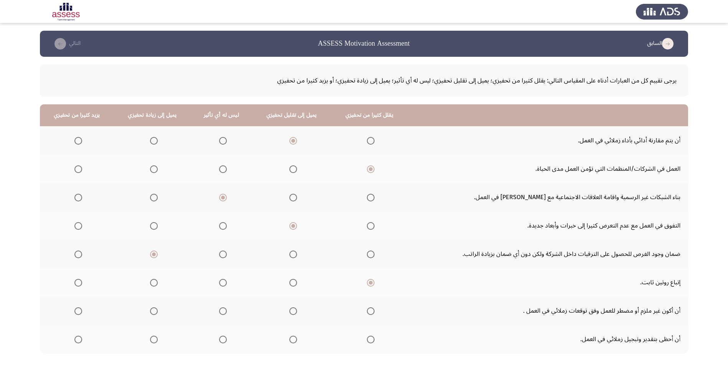
click at [222, 341] on input "Select an option" at bounding box center [223, 340] width 8 height 8
click at [223, 310] on span "Select an option" at bounding box center [223, 312] width 8 height 8
click at [223, 310] on input "Select an option" at bounding box center [223, 312] width 8 height 8
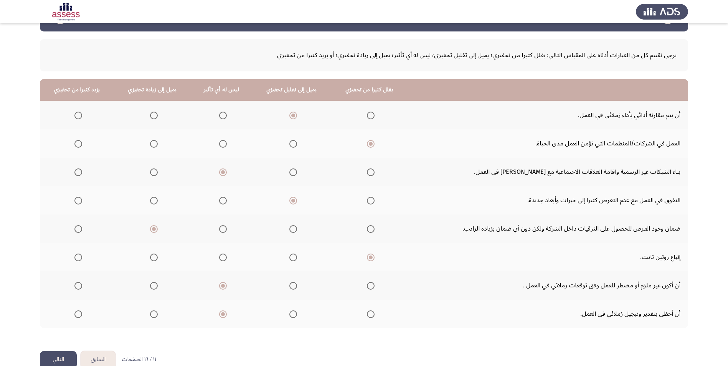
scroll to position [41, 0]
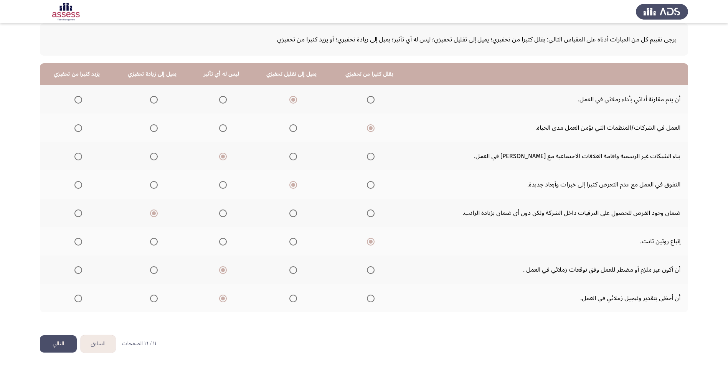
click at [71, 345] on button "التالي" at bounding box center [58, 344] width 37 height 17
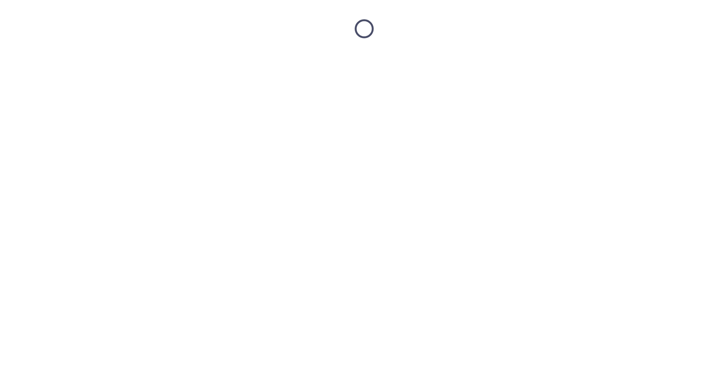
scroll to position [0, 0]
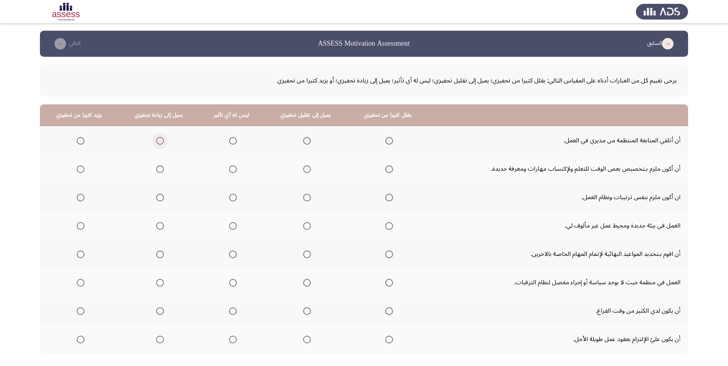
click at [157, 141] on span "Select an option" at bounding box center [160, 141] width 8 height 8
click at [157, 141] on input "Select an option" at bounding box center [160, 141] width 8 height 8
click at [235, 170] on span "Select an option" at bounding box center [233, 169] width 8 height 8
click at [235, 170] on input "Select an option" at bounding box center [233, 169] width 8 height 8
click at [232, 196] on span "Select an option" at bounding box center [233, 198] width 8 height 8
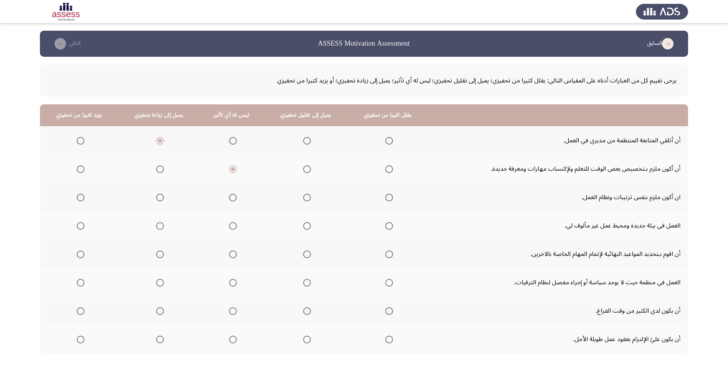
click at [232, 196] on input "Select an option" at bounding box center [233, 198] width 8 height 8
click at [232, 225] on span "Select an option" at bounding box center [233, 226] width 8 height 8
click at [232, 225] on input "Select an option" at bounding box center [233, 226] width 8 height 8
click at [163, 254] on span "Select an option" at bounding box center [160, 255] width 8 height 8
click at [163, 254] on input "Select an option" at bounding box center [160, 255] width 8 height 8
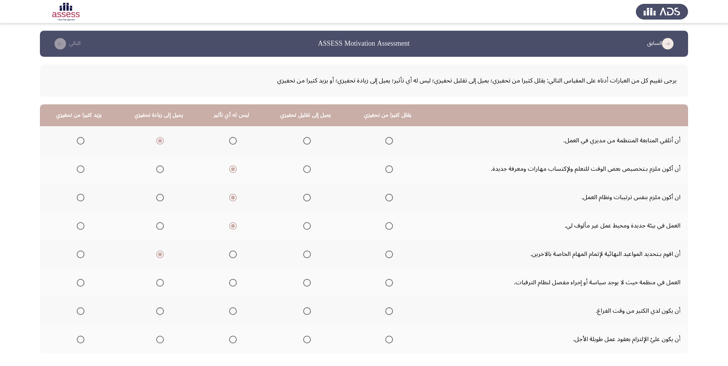
click at [303, 285] on span "Select an option" at bounding box center [307, 283] width 8 height 8
click at [303, 285] on input "Select an option" at bounding box center [307, 283] width 8 height 8
click at [386, 311] on span "Select an option" at bounding box center [389, 312] width 8 height 8
click at [386, 311] on input "Select an option" at bounding box center [389, 312] width 8 height 8
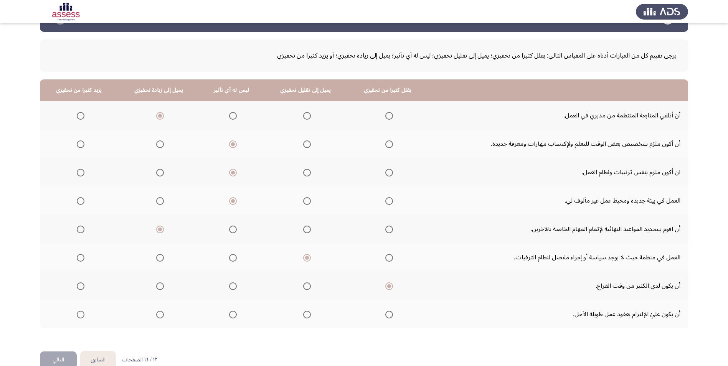
scroll to position [38, 0]
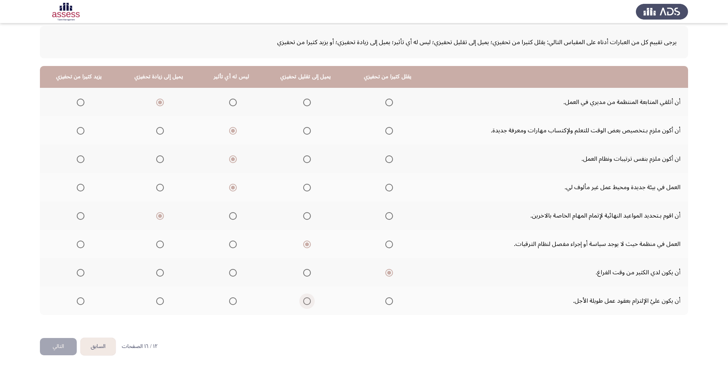
click at [307, 300] on span "Select an option" at bounding box center [307, 302] width 8 height 8
click at [307, 300] on input "Select an option" at bounding box center [307, 302] width 8 height 8
click at [56, 353] on button "التالي" at bounding box center [58, 346] width 37 height 17
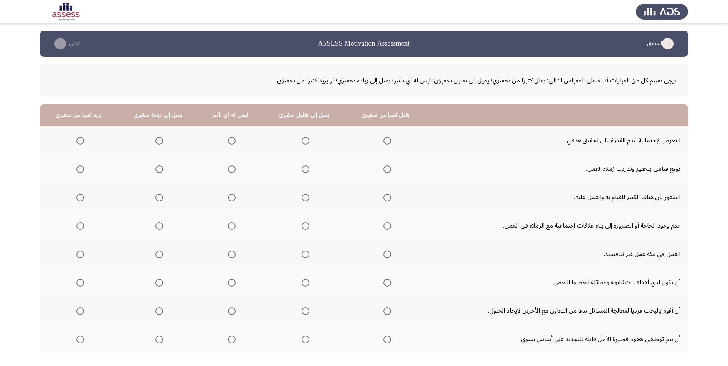
click at [155, 143] on span "Select an option" at bounding box center [159, 141] width 8 height 8
click at [155, 143] on input "Select an option" at bounding box center [159, 141] width 8 height 8
click at [81, 170] on span "Select an option" at bounding box center [80, 169] width 8 height 8
click at [81, 170] on input "Select an option" at bounding box center [80, 169] width 8 height 8
click at [232, 199] on span "Select an option" at bounding box center [232, 198] width 8 height 8
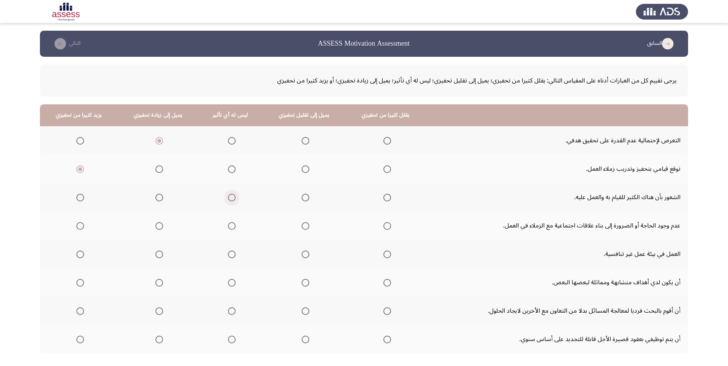
click at [232, 199] on input "Select an option" at bounding box center [232, 198] width 8 height 8
click at [231, 223] on span "Select an option" at bounding box center [232, 226] width 8 height 8
click at [231, 223] on input "Select an option" at bounding box center [232, 226] width 8 height 8
click at [302, 253] on span "Select an option" at bounding box center [306, 255] width 8 height 8
click at [302, 253] on input "Select an option" at bounding box center [306, 255] width 8 height 8
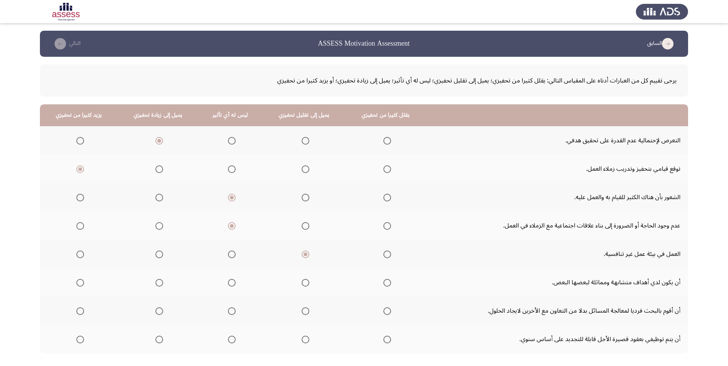
click at [230, 283] on span "Select an option" at bounding box center [232, 283] width 8 height 8
click at [230, 283] on input "Select an option" at bounding box center [232, 283] width 8 height 8
click at [230, 310] on span "Select an option" at bounding box center [232, 312] width 8 height 8
click at [230, 310] on input "Select an option" at bounding box center [232, 312] width 8 height 8
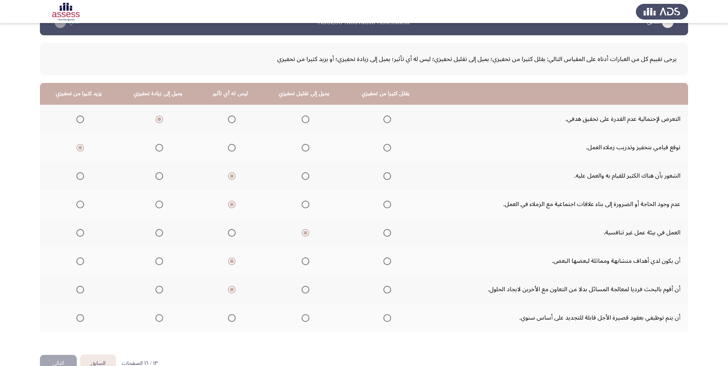
scroll to position [38, 0]
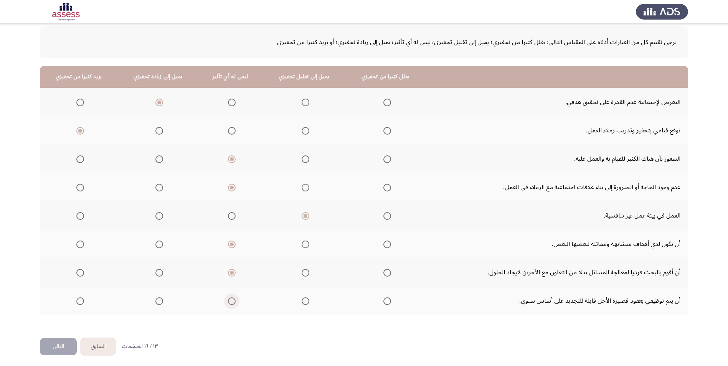
click at [232, 298] on span "Select an option" at bounding box center [232, 302] width 8 height 8
click at [232, 298] on input "Select an option" at bounding box center [232, 302] width 8 height 8
click at [45, 341] on button "التالي" at bounding box center [58, 346] width 37 height 17
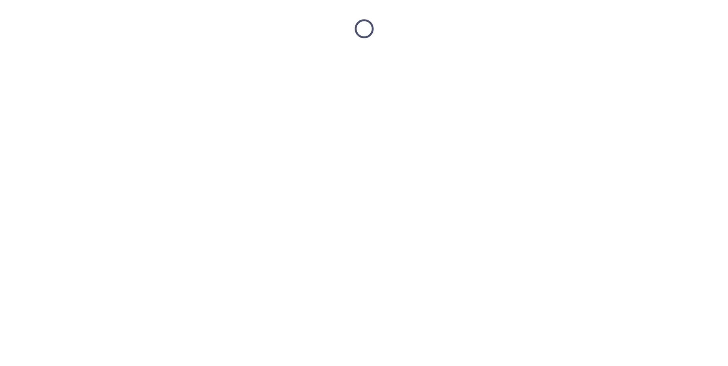
scroll to position [0, 0]
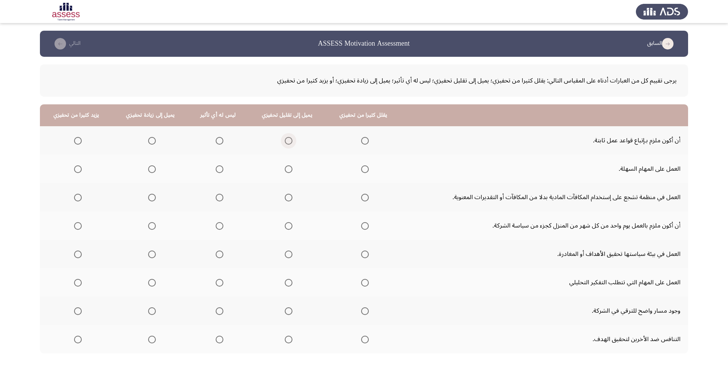
click at [285, 141] on span "Select an option" at bounding box center [289, 141] width 8 height 8
click at [285, 141] on input "Select an option" at bounding box center [289, 141] width 8 height 8
click at [361, 170] on span "Select an option" at bounding box center [365, 169] width 8 height 8
click at [361, 170] on input "Select an option" at bounding box center [365, 169] width 8 height 8
click at [219, 198] on span "Select an option" at bounding box center [220, 198] width 8 height 8
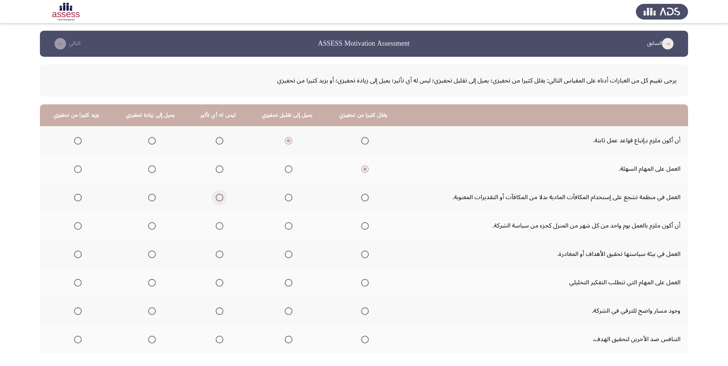
click at [219, 198] on input "Select an option" at bounding box center [220, 198] width 8 height 8
click at [216, 227] on span "Select an option" at bounding box center [220, 226] width 8 height 8
click at [216, 227] on input "Select an option" at bounding box center [220, 226] width 8 height 8
click at [217, 255] on span "Select an option" at bounding box center [220, 255] width 8 height 8
click at [217, 255] on input "Select an option" at bounding box center [220, 255] width 8 height 8
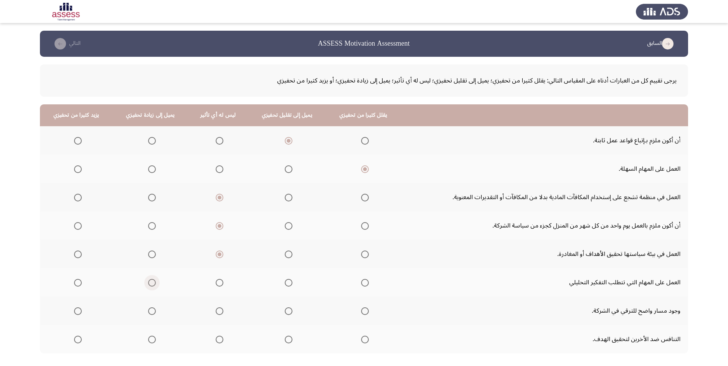
click at [150, 282] on span "Select an option" at bounding box center [152, 283] width 8 height 8
click at [150, 282] on input "Select an option" at bounding box center [152, 283] width 8 height 8
click at [150, 309] on span "Select an option" at bounding box center [152, 312] width 8 height 8
click at [150, 309] on input "Select an option" at bounding box center [152, 312] width 8 height 8
click at [286, 342] on span "Select an option" at bounding box center [289, 340] width 8 height 8
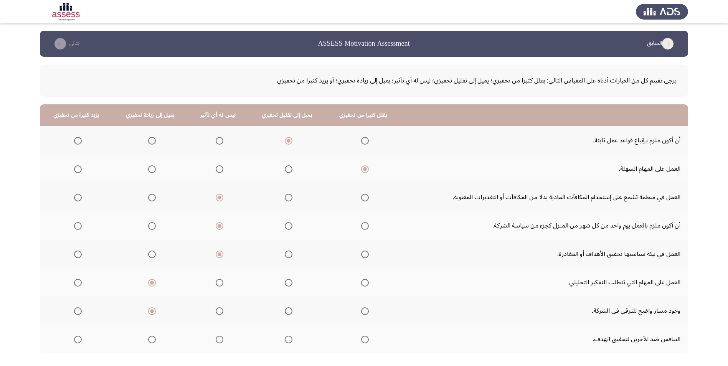
click at [286, 342] on input "Select an option" at bounding box center [289, 340] width 8 height 8
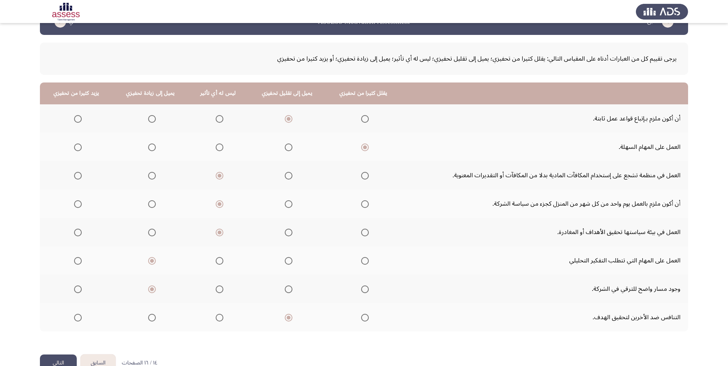
scroll to position [41, 0]
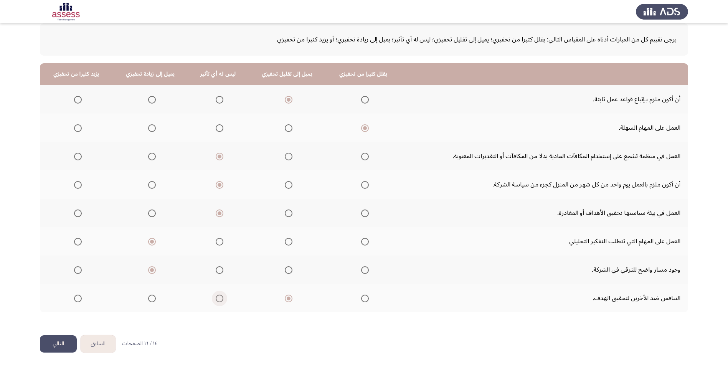
click at [216, 299] on span "Select an option" at bounding box center [220, 299] width 8 height 8
click at [216, 299] on input "Select an option" at bounding box center [220, 299] width 8 height 8
click at [55, 345] on button "التالي" at bounding box center [58, 344] width 37 height 17
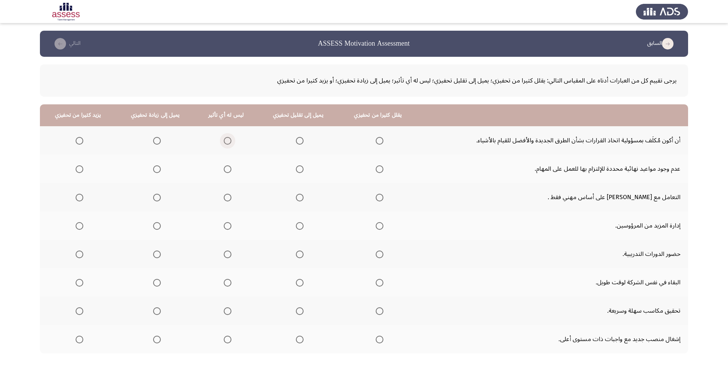
click at [224, 142] on span "Select an option" at bounding box center [228, 141] width 8 height 8
click at [224, 142] on input "Select an option" at bounding box center [228, 141] width 8 height 8
click at [297, 167] on span "Select an option" at bounding box center [300, 169] width 8 height 8
click at [297, 167] on input "Select an option" at bounding box center [300, 169] width 8 height 8
click at [230, 195] on span "Select an option" at bounding box center [228, 198] width 8 height 8
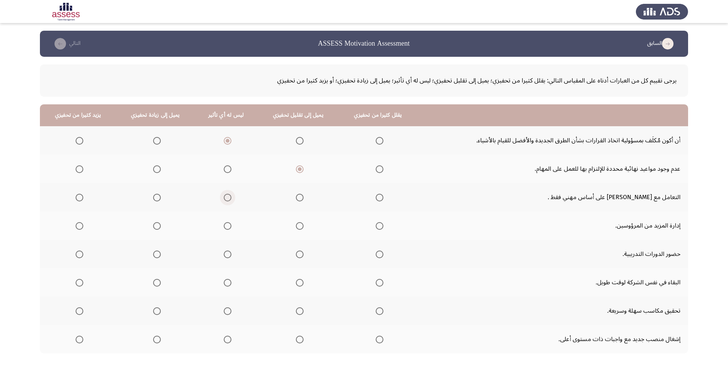
click at [230, 195] on input "Select an option" at bounding box center [228, 198] width 8 height 8
click at [226, 228] on span "Select an option" at bounding box center [228, 226] width 8 height 8
click at [226, 228] on input "Select an option" at bounding box center [228, 226] width 8 height 8
click at [153, 256] on span "Select an option" at bounding box center [157, 255] width 8 height 8
click at [153, 256] on input "Select an option" at bounding box center [157, 255] width 8 height 8
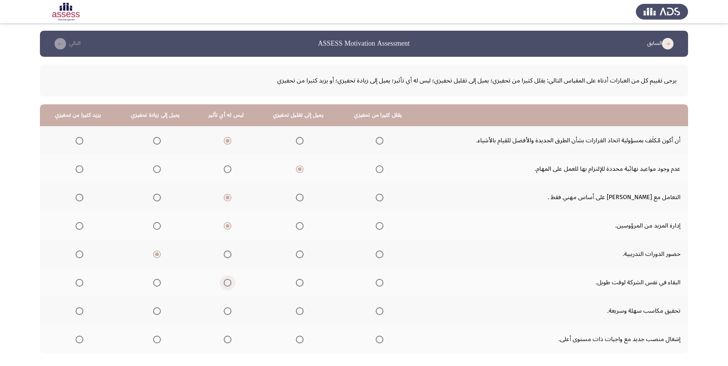
click at [226, 286] on span "Select an option" at bounding box center [228, 283] width 8 height 8
click at [226, 286] on input "Select an option" at bounding box center [228, 283] width 8 height 8
click at [224, 312] on span "Select an option" at bounding box center [228, 312] width 8 height 8
click at [224, 312] on input "Select an option" at bounding box center [228, 312] width 8 height 8
click at [152, 341] on label "Select an option" at bounding box center [155, 340] width 11 height 8
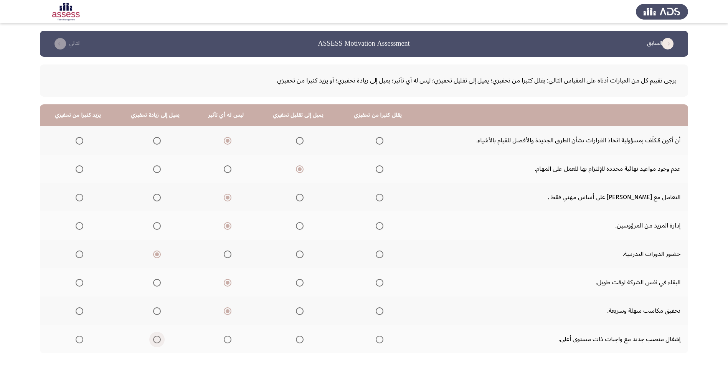
click at [153, 341] on input "Select an option" at bounding box center [157, 340] width 8 height 8
click at [78, 342] on span "Select an option" at bounding box center [80, 340] width 8 height 8
click at [78, 342] on input "Select an option" at bounding box center [80, 340] width 8 height 8
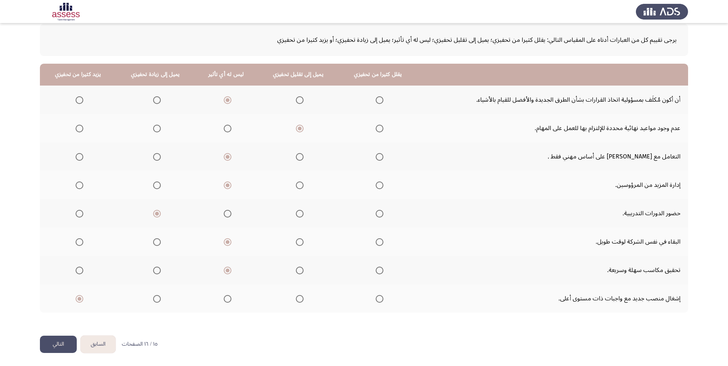
scroll to position [41, 0]
click at [64, 342] on button "التالي" at bounding box center [58, 344] width 37 height 17
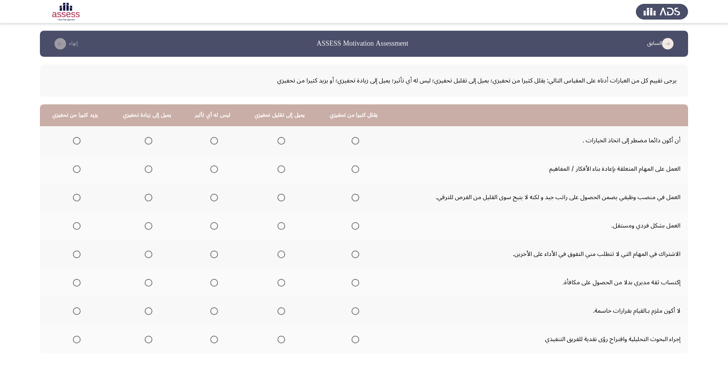
click at [147, 141] on span "Select an option" at bounding box center [149, 141] width 8 height 8
click at [147, 141] on input "Select an option" at bounding box center [149, 141] width 8 height 8
click at [149, 167] on span "Select an option" at bounding box center [149, 169] width 8 height 8
click at [149, 167] on input "Select an option" at bounding box center [149, 169] width 8 height 8
click at [210, 201] on span "Select an option" at bounding box center [214, 198] width 8 height 8
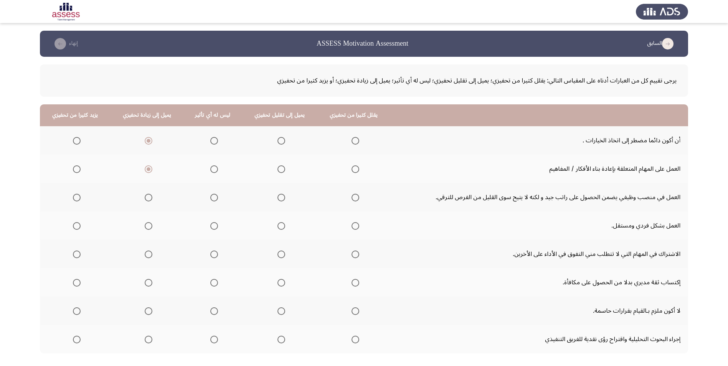
click at [210, 201] on input "Select an option" at bounding box center [214, 198] width 8 height 8
click at [212, 228] on span "Select an option" at bounding box center [214, 226] width 8 height 8
click at [212, 228] on input "Select an option" at bounding box center [214, 226] width 8 height 8
click at [212, 257] on span "Select an option" at bounding box center [214, 255] width 8 height 8
click at [212, 257] on input "Select an option" at bounding box center [214, 255] width 8 height 8
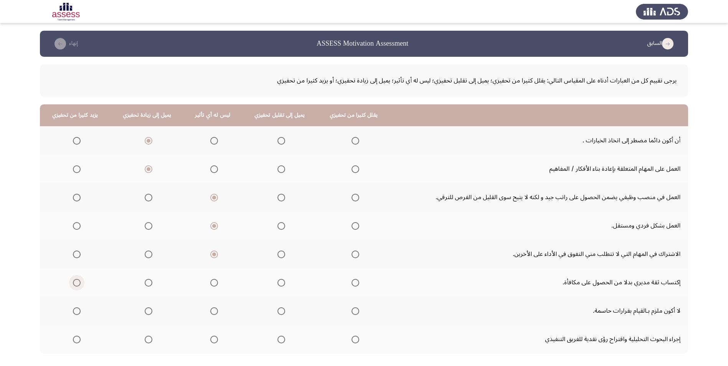
click at [76, 282] on span "Select an option" at bounding box center [77, 283] width 8 height 8
click at [76, 282] on input "Select an option" at bounding box center [77, 283] width 8 height 8
click at [352, 312] on span "Select an option" at bounding box center [356, 312] width 8 height 8
click at [352, 312] on input "Select an option" at bounding box center [356, 312] width 8 height 8
click at [278, 313] on span "Select an option" at bounding box center [282, 312] width 8 height 8
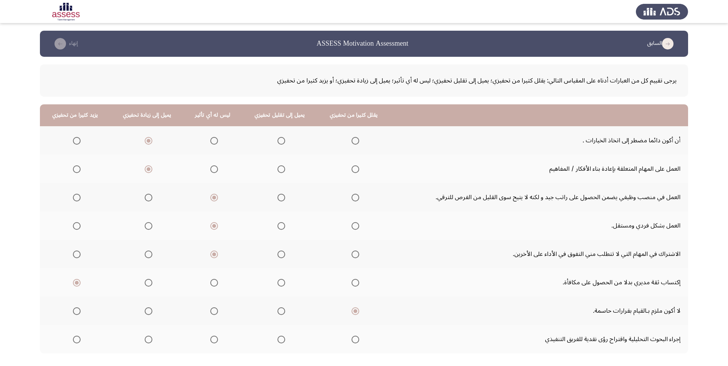
click at [278, 313] on input "Select an option" at bounding box center [282, 312] width 8 height 8
click at [352, 311] on span "Select an option" at bounding box center [356, 312] width 8 height 8
click at [352, 311] on input "Select an option" at bounding box center [356, 312] width 8 height 8
click at [147, 342] on span "Select an option" at bounding box center [149, 340] width 8 height 8
click at [147, 342] on input "Select an option" at bounding box center [149, 340] width 8 height 8
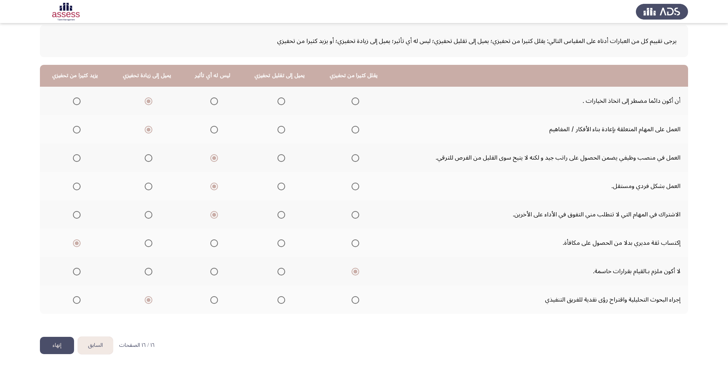
scroll to position [41, 0]
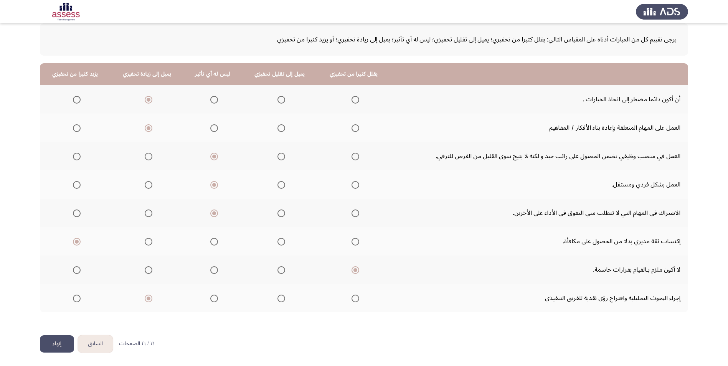
click at [60, 345] on button "إنهاء" at bounding box center [57, 344] width 34 height 17
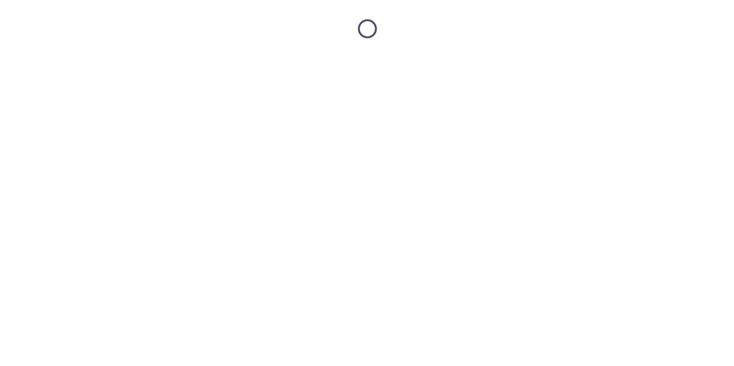
scroll to position [0, 0]
